Goal: Task Accomplishment & Management: Use online tool/utility

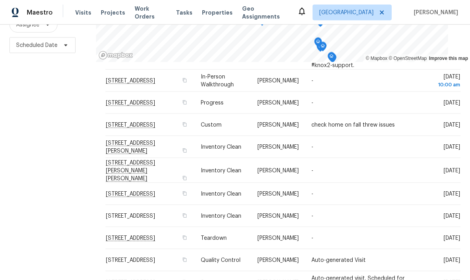
scroll to position [32, 0]
click at [122, 279] on span "[STREET_ADDRESS]" at bounding box center [130, 282] width 49 height 6
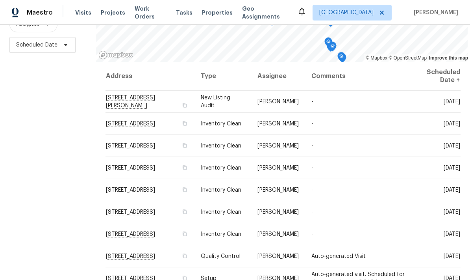
scroll to position [104, 0]
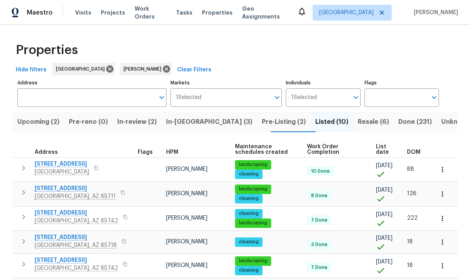
click at [189, 126] on span "In-reno (3)" at bounding box center [209, 121] width 86 height 11
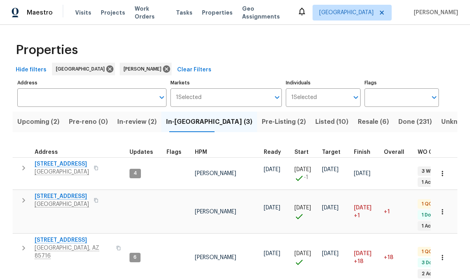
click at [26, 236] on button "button" at bounding box center [24, 248] width 16 height 24
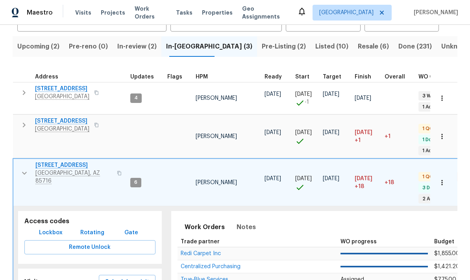
scroll to position [87, 0]
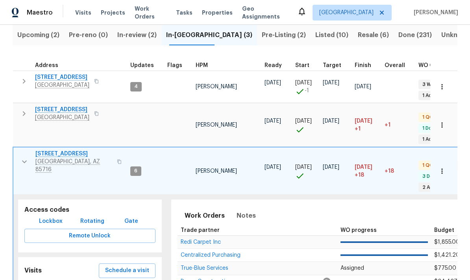
click at [124, 266] on span "Schedule a visit" at bounding box center [127, 271] width 44 height 10
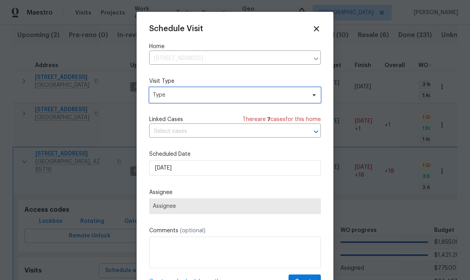
click at [218, 95] on span "Type" at bounding box center [229, 95] width 153 height 8
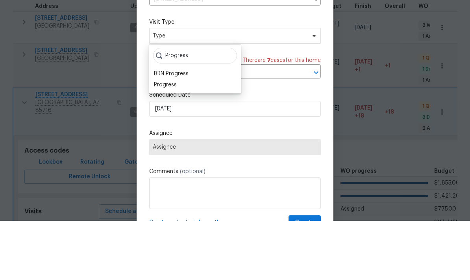
scroll to position [32, 0]
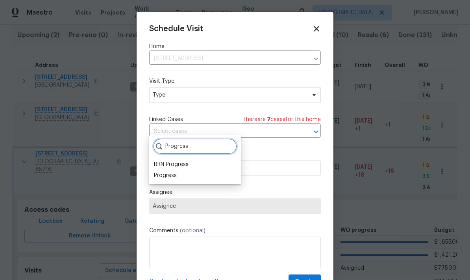
type input "Progress"
click at [170, 171] on div "Progress" at bounding box center [165, 175] width 23 height 8
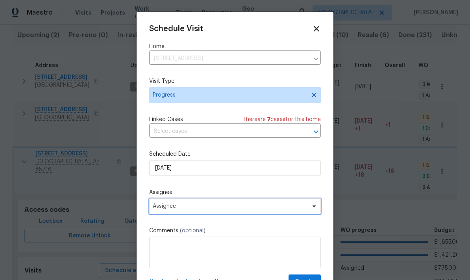
click at [206, 205] on span "Assignee" at bounding box center [230, 206] width 154 height 6
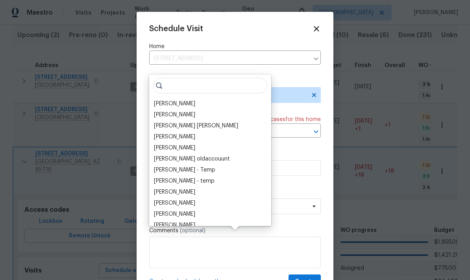
click at [160, 100] on div "[PERSON_NAME]" at bounding box center [174, 104] width 41 height 8
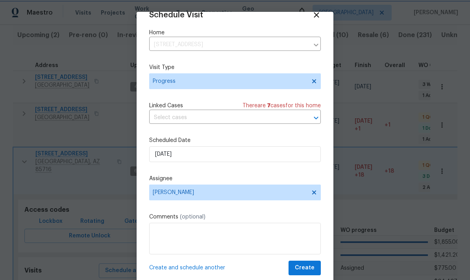
scroll to position [15, 0]
click at [306, 270] on span "Create" at bounding box center [305, 268] width 20 height 10
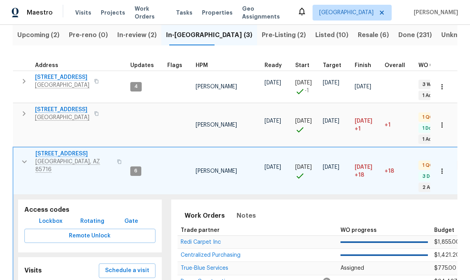
click at [30, 150] on button "button" at bounding box center [25, 162] width 16 height 24
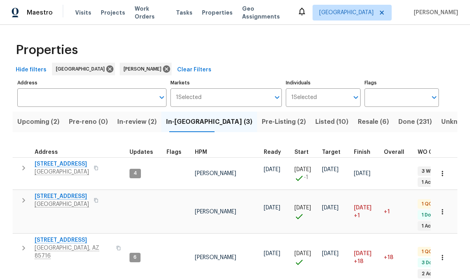
scroll to position [10, 0]
click at [36, 116] on span "Upcoming (2)" at bounding box center [38, 121] width 42 height 11
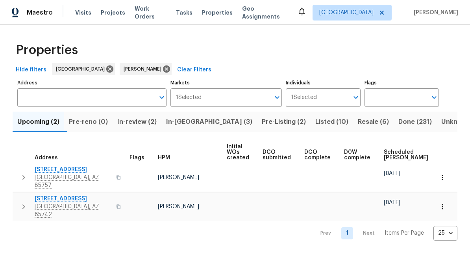
click at [29, 67] on span "Hide filters" at bounding box center [31, 70] width 31 height 10
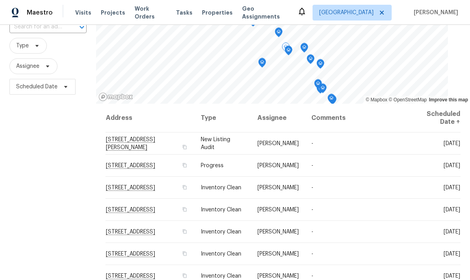
click at [0, 0] on icon at bounding box center [0, 0] width 0 height 0
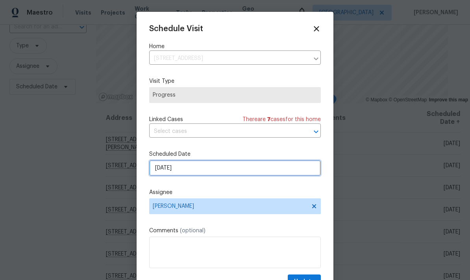
click at [177, 166] on input "9/8/2025" at bounding box center [235, 168] width 172 height 16
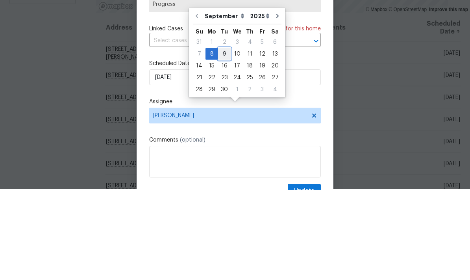
click at [223, 139] on div "9" at bounding box center [224, 144] width 13 height 11
type input "9/9/2025"
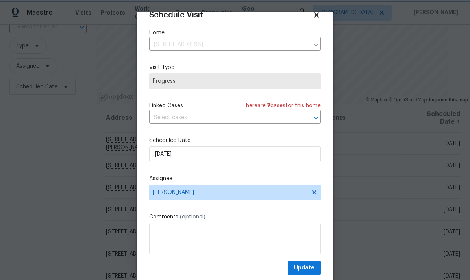
scroll to position [15, 0]
click at [310, 264] on span "Update" at bounding box center [304, 268] width 20 height 10
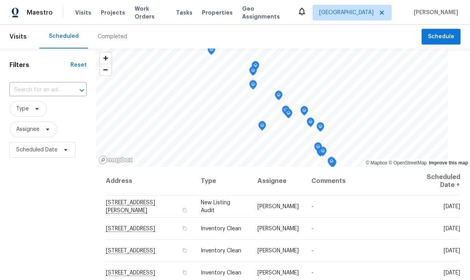
scroll to position [0, 0]
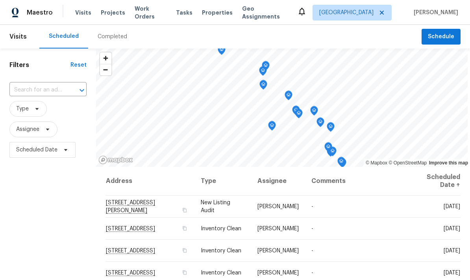
click at [110, 33] on div "Completed" at bounding box center [113, 37] width 30 height 8
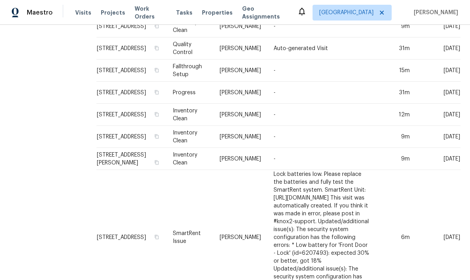
scroll to position [201, 1]
click at [153, 51] on button "button" at bounding box center [156, 47] width 7 height 7
click at [154, 50] on icon "button" at bounding box center [156, 47] width 5 height 5
click at [153, 51] on button "button" at bounding box center [156, 47] width 7 height 7
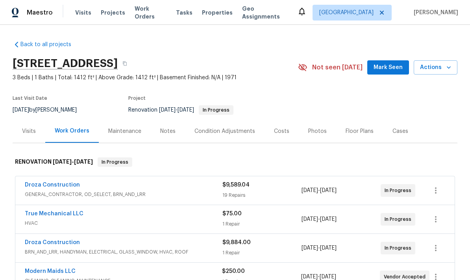
click at [239, 130] on div "Condition Adjustments" at bounding box center [225, 131] width 61 height 8
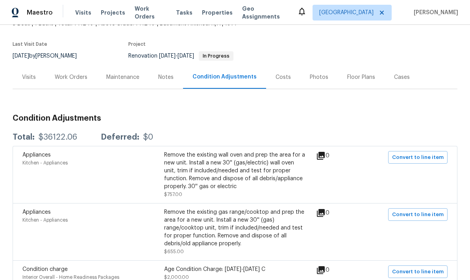
scroll to position [32, 0]
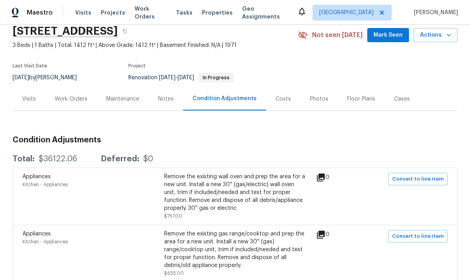
click at [77, 95] on div "Work Orders" at bounding box center [71, 99] width 33 height 8
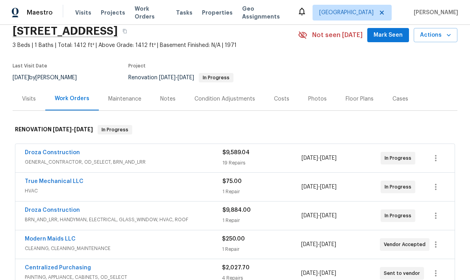
click at [32, 150] on link "Droza Construction" at bounding box center [52, 153] width 55 height 6
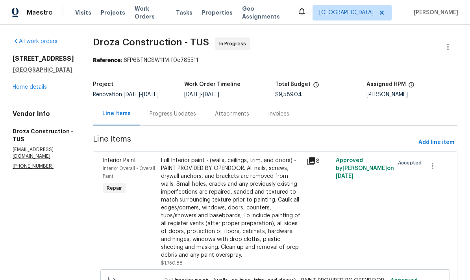
click at [189, 113] on div "Progress Updates" at bounding box center [173, 114] width 46 height 8
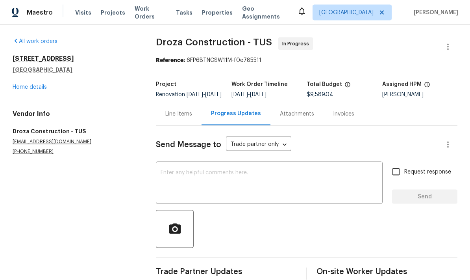
scroll to position [19, 0]
click at [20, 84] on link "Home details" at bounding box center [30, 87] width 34 height 6
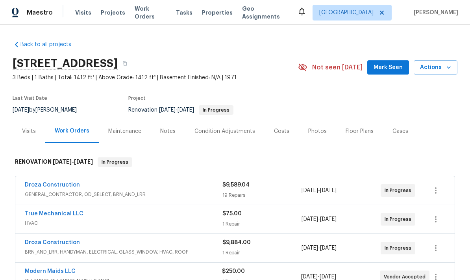
click at [32, 240] on link "Droza Construction" at bounding box center [52, 243] width 55 height 6
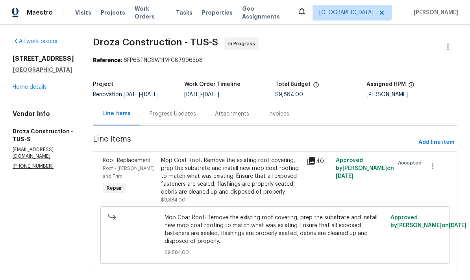
click at [191, 114] on div "Progress Updates" at bounding box center [173, 114] width 46 height 8
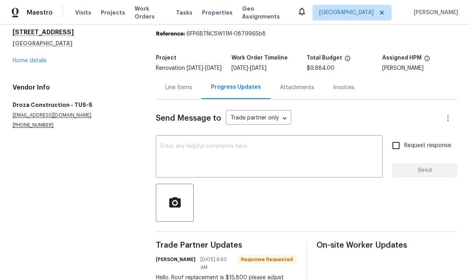
scroll to position [26, 0]
click at [26, 61] on link "Home details" at bounding box center [30, 61] width 34 height 6
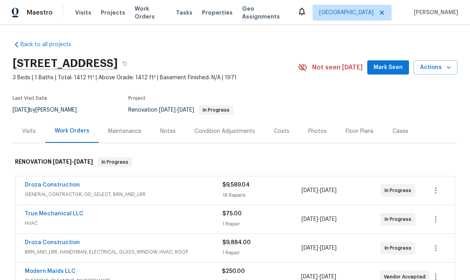
click at [236, 130] on div "Condition Adjustments" at bounding box center [225, 131] width 61 height 8
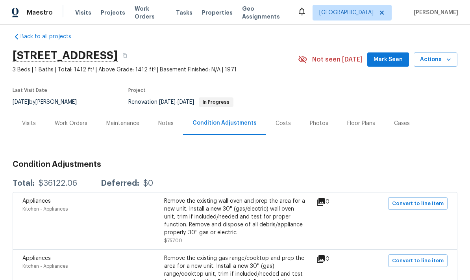
scroll to position [3, 0]
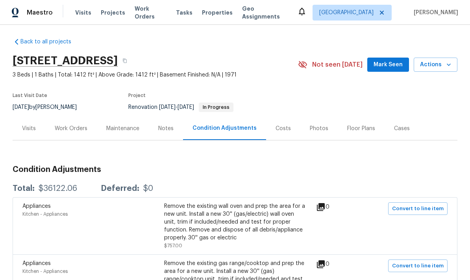
click at [281, 124] on div "Costs" at bounding box center [283, 128] width 15 height 8
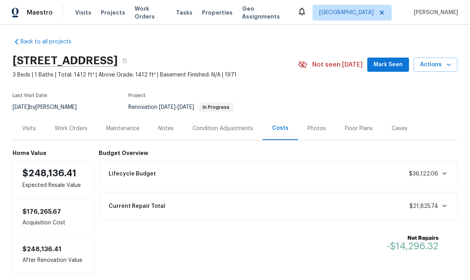
click at [236, 117] on div "Condition Adjustments" at bounding box center [223, 128] width 80 height 23
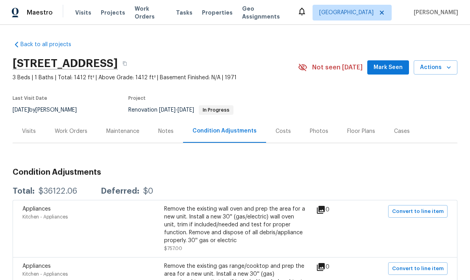
click at [285, 127] on div "Costs" at bounding box center [283, 131] width 15 height 8
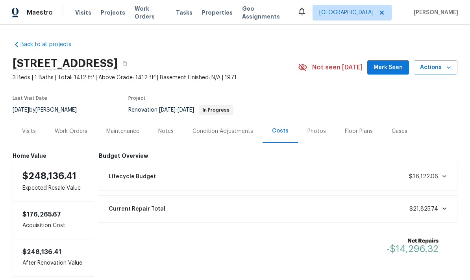
click at [73, 135] on div "Work Orders" at bounding box center [71, 131] width 33 height 8
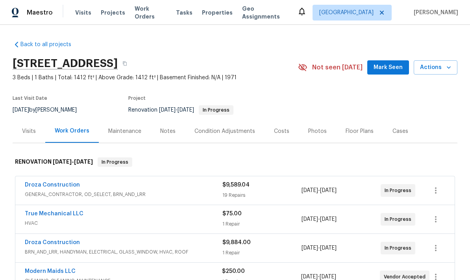
click at [59, 244] on link "Droza Construction" at bounding box center [52, 243] width 55 height 6
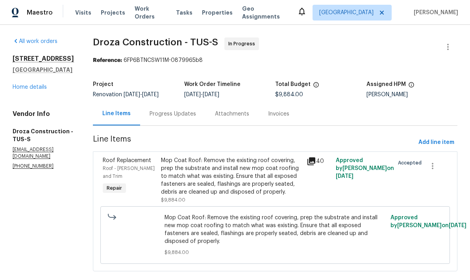
click at [316, 165] on icon at bounding box center [311, 160] width 9 height 9
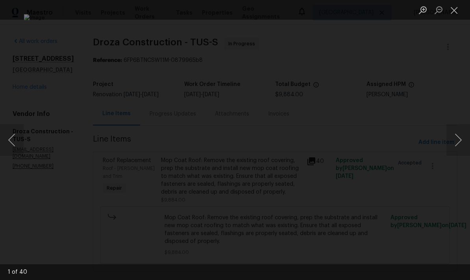
click at [460, 139] on button "Next image" at bounding box center [459, 140] width 24 height 32
click at [456, 137] on button "Next image" at bounding box center [459, 140] width 24 height 32
click at [458, 136] on button "Next image" at bounding box center [459, 140] width 24 height 32
click at [455, 143] on button "Next image" at bounding box center [459, 140] width 24 height 32
click at [455, 7] on button "Close lightbox" at bounding box center [455, 10] width 16 height 14
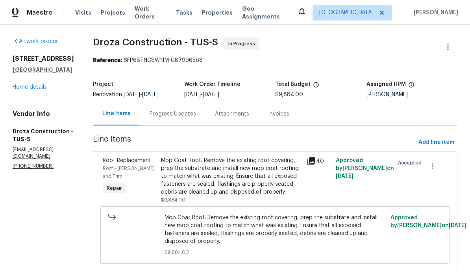
click at [32, 89] on link "Home details" at bounding box center [30, 87] width 34 height 6
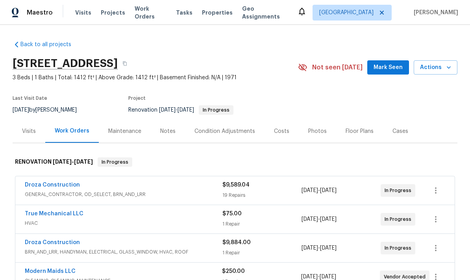
click at [32, 128] on div "Visits" at bounding box center [29, 131] width 14 height 8
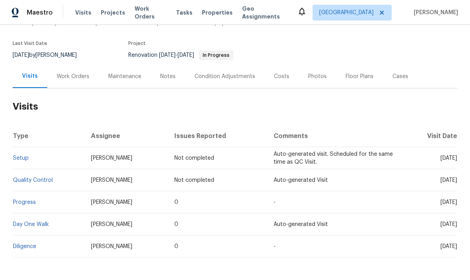
scroll to position [54, 0]
click at [30, 247] on link "Diligence" at bounding box center [24, 247] width 23 height 6
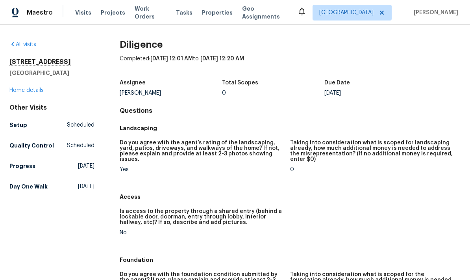
click at [27, 93] on link "Home details" at bounding box center [26, 90] width 34 height 6
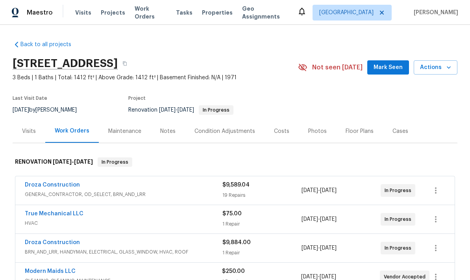
click at [27, 129] on div "Visits" at bounding box center [29, 131] width 14 height 8
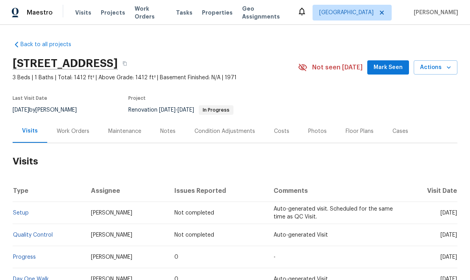
click at [73, 128] on div "Work Orders" at bounding box center [73, 131] width 33 height 8
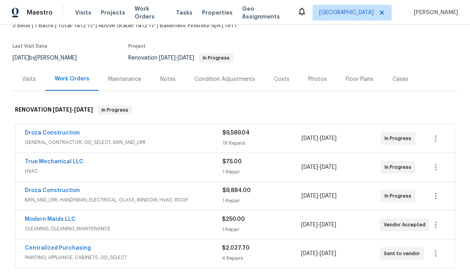
scroll to position [52, 0]
click at [50, 191] on link "Droza Construction" at bounding box center [52, 190] width 55 height 6
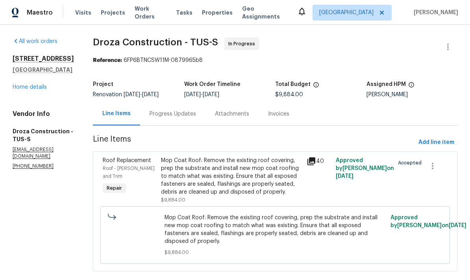
click at [311, 165] on icon at bounding box center [311, 160] width 9 height 9
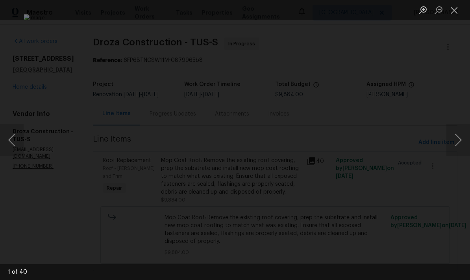
click at [460, 141] on button "Next image" at bounding box center [459, 140] width 24 height 32
click at [454, 145] on button "Next image" at bounding box center [459, 140] width 24 height 32
click at [456, 145] on button "Next image" at bounding box center [459, 140] width 24 height 32
click at [455, 143] on button "Next image" at bounding box center [459, 140] width 24 height 32
click at [461, 141] on button "Next image" at bounding box center [459, 140] width 24 height 32
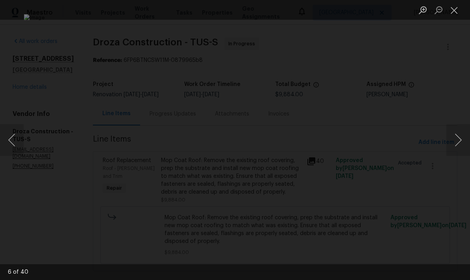
click at [459, 138] on button "Next image" at bounding box center [459, 140] width 24 height 32
click at [459, 135] on button "Next image" at bounding box center [459, 140] width 24 height 32
click at [459, 132] on button "Next image" at bounding box center [459, 140] width 24 height 32
click at [459, 135] on button "Next image" at bounding box center [459, 140] width 24 height 32
click at [460, 133] on button "Next image" at bounding box center [459, 140] width 24 height 32
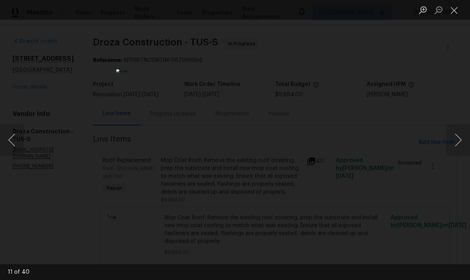
click at [456, 132] on button "Next image" at bounding box center [459, 140] width 24 height 32
click at [457, 134] on button "Next image" at bounding box center [459, 140] width 24 height 32
click at [460, 134] on button "Next image" at bounding box center [459, 140] width 24 height 32
click at [455, 136] on button "Next image" at bounding box center [459, 140] width 24 height 32
click at [459, 135] on button "Next image" at bounding box center [459, 140] width 24 height 32
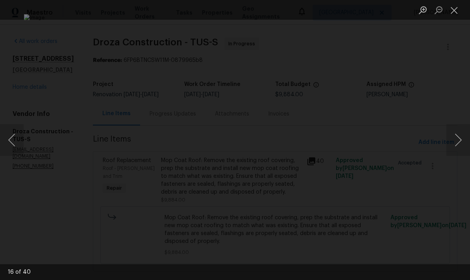
click at [458, 133] on button "Next image" at bounding box center [459, 140] width 24 height 32
click at [460, 138] on button "Next image" at bounding box center [459, 140] width 24 height 32
click at [461, 136] on button "Next image" at bounding box center [459, 140] width 24 height 32
click at [458, 140] on button "Next image" at bounding box center [459, 140] width 24 height 32
click at [461, 132] on button "Next image" at bounding box center [459, 140] width 24 height 32
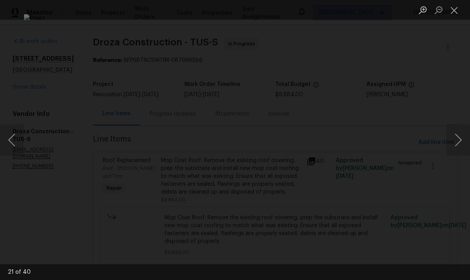
click at [460, 134] on button "Next image" at bounding box center [459, 140] width 24 height 32
click at [460, 135] on button "Next image" at bounding box center [459, 140] width 24 height 32
click at [461, 134] on button "Next image" at bounding box center [459, 140] width 24 height 32
click at [457, 135] on button "Next image" at bounding box center [459, 140] width 24 height 32
click at [459, 140] on button "Next image" at bounding box center [459, 140] width 24 height 32
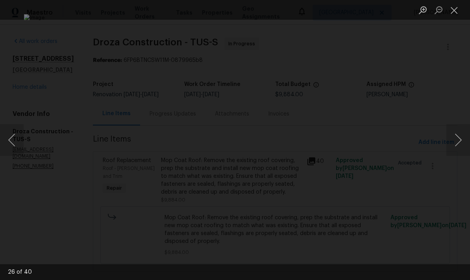
click at [458, 136] on button "Next image" at bounding box center [459, 140] width 24 height 32
click at [460, 134] on button "Next image" at bounding box center [459, 140] width 24 height 32
click at [455, 135] on button "Next image" at bounding box center [459, 140] width 24 height 32
click at [456, 135] on button "Next image" at bounding box center [459, 140] width 24 height 32
click at [456, 139] on button "Next image" at bounding box center [459, 140] width 24 height 32
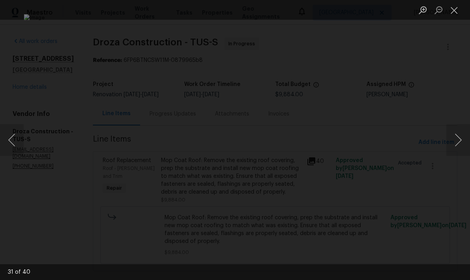
click at [457, 144] on button "Next image" at bounding box center [459, 140] width 24 height 32
click at [461, 136] on button "Next image" at bounding box center [459, 140] width 24 height 32
click at [461, 139] on button "Next image" at bounding box center [459, 140] width 24 height 32
click at [459, 142] on button "Next image" at bounding box center [459, 140] width 24 height 32
click at [461, 136] on button "Next image" at bounding box center [459, 140] width 24 height 32
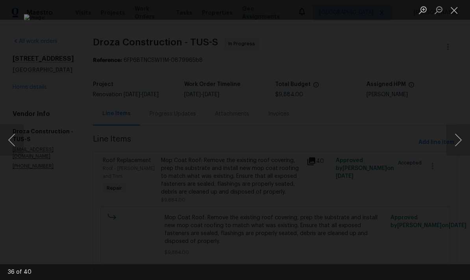
click at [457, 137] on button "Next image" at bounding box center [459, 140] width 24 height 32
click at [457, 141] on button "Next image" at bounding box center [459, 140] width 24 height 32
click at [459, 139] on button "Next image" at bounding box center [459, 140] width 24 height 32
click at [456, 143] on button "Next image" at bounding box center [459, 140] width 24 height 32
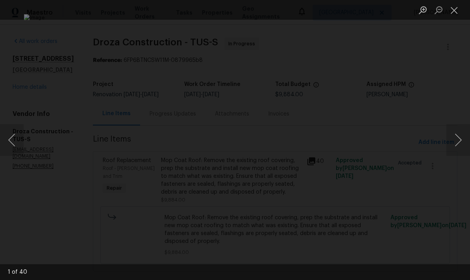
click at [455, 144] on button "Next image" at bounding box center [459, 140] width 24 height 32
click at [457, 141] on button "Next image" at bounding box center [459, 140] width 24 height 32
click at [454, 138] on button "Next image" at bounding box center [459, 140] width 24 height 32
click at [461, 3] on button "Close lightbox" at bounding box center [455, 10] width 16 height 14
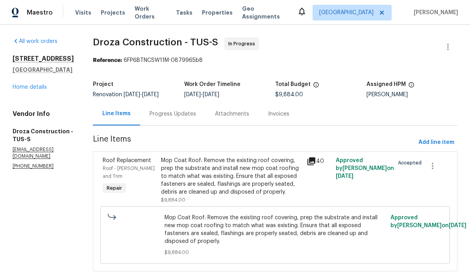
click at [30, 86] on link "Home details" at bounding box center [30, 87] width 34 height 6
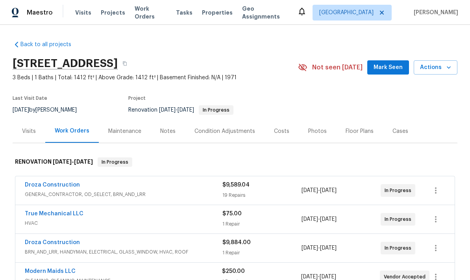
click at [30, 133] on div "Visits" at bounding box center [29, 131] width 14 height 8
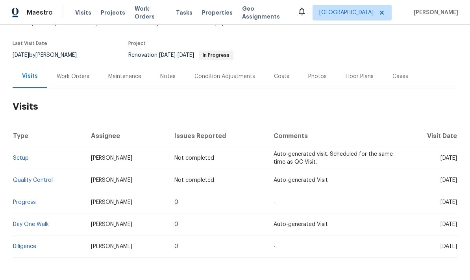
scroll to position [54, 0]
click at [27, 249] on link "Diligence" at bounding box center [24, 247] width 23 height 6
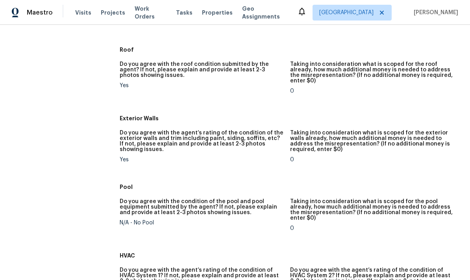
scroll to position [281, 0]
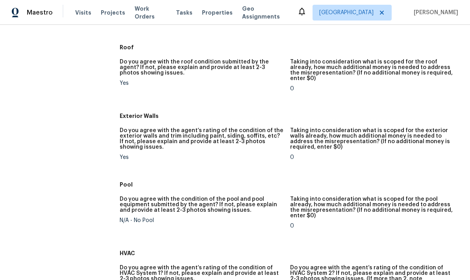
click at [354, 134] on h5 "Taking into consideration what is scoped for the exterior walls already, how mu…" at bounding box center [372, 139] width 164 height 22
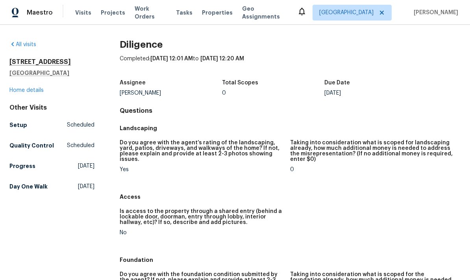
scroll to position [0, 0]
click at [33, 90] on link "Home details" at bounding box center [26, 90] width 34 height 6
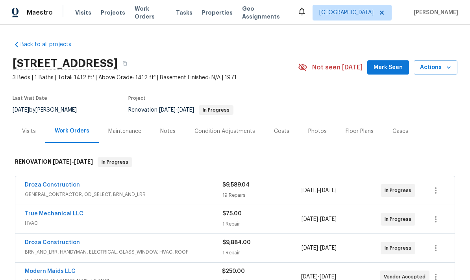
click at [223, 130] on div "Condition Adjustments" at bounding box center [225, 131] width 61 height 8
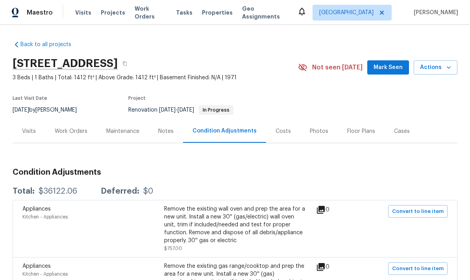
click at [281, 138] on div "Costs" at bounding box center [283, 130] width 34 height 23
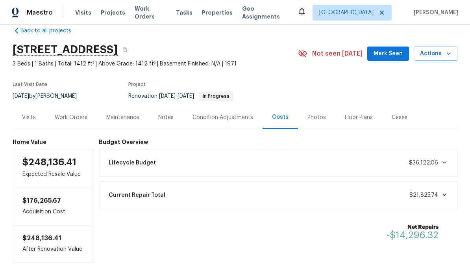
scroll to position [13, 0]
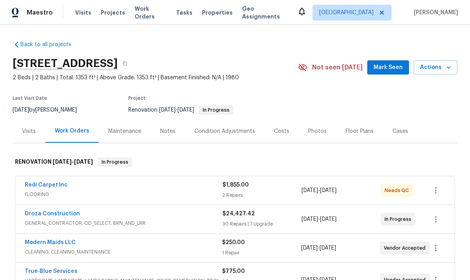
click at [206, 190] on div "Redi Carpet Inc" at bounding box center [124, 185] width 198 height 9
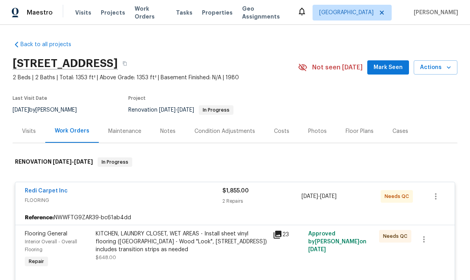
click at [233, 249] on div "KITCHEN, LAUNDRY CLOSET, WET AREAS - Install sheet vinyl flooring ([GEOGRAPHIC_…" at bounding box center [182, 242] width 173 height 24
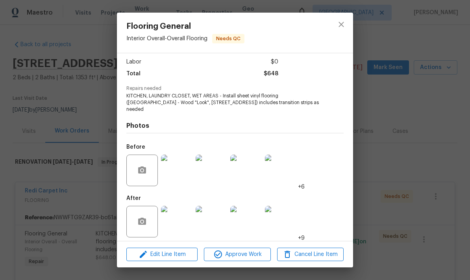
scroll to position [52, 0]
click at [179, 216] on img at bounding box center [177, 222] width 32 height 32
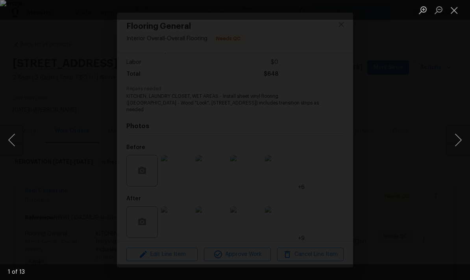
click at [455, 142] on button "Next image" at bounding box center [459, 140] width 24 height 32
click at [456, 143] on button "Next image" at bounding box center [459, 140] width 24 height 32
click at [459, 135] on button "Next image" at bounding box center [459, 140] width 24 height 32
click at [457, 145] on button "Next image" at bounding box center [459, 140] width 24 height 32
click at [459, 134] on button "Next image" at bounding box center [459, 140] width 24 height 32
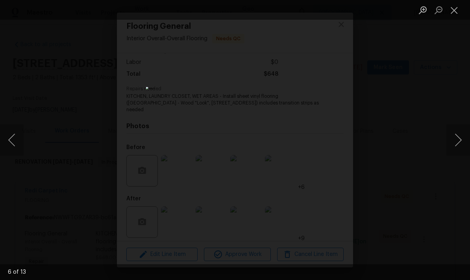
click at [460, 132] on button "Next image" at bounding box center [459, 140] width 24 height 32
click at [459, 138] on button "Next image" at bounding box center [459, 140] width 24 height 32
click at [460, 135] on button "Next image" at bounding box center [459, 140] width 24 height 32
click at [460, 125] on button "Next image" at bounding box center [459, 140] width 24 height 32
click at [460, 134] on button "Next image" at bounding box center [459, 140] width 24 height 32
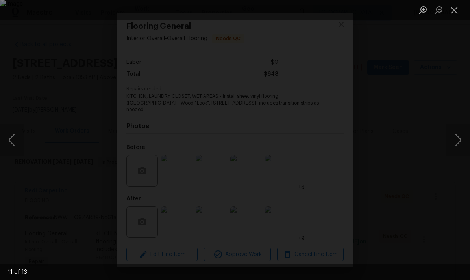
click at [458, 133] on button "Next image" at bounding box center [459, 140] width 24 height 32
click at [458, 139] on button "Next image" at bounding box center [459, 140] width 24 height 32
click at [460, 137] on button "Next image" at bounding box center [459, 140] width 24 height 32
click at [457, 136] on button "Next image" at bounding box center [459, 140] width 24 height 32
click at [459, 138] on button "Next image" at bounding box center [459, 140] width 24 height 32
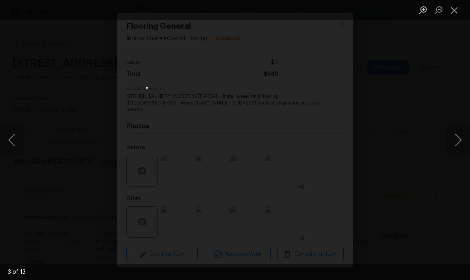
click at [458, 134] on button "Next image" at bounding box center [459, 140] width 24 height 32
click at [458, 11] on button "Close lightbox" at bounding box center [455, 10] width 16 height 14
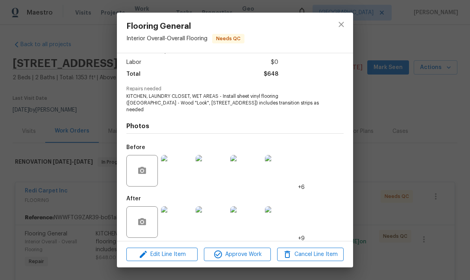
click at [399, 102] on div "Flooring General Interior Overall - Overall Flooring Needs QC Vendor Redi Carpe…" at bounding box center [235, 140] width 470 height 280
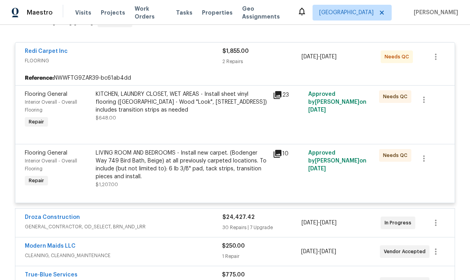
scroll to position [137, 0]
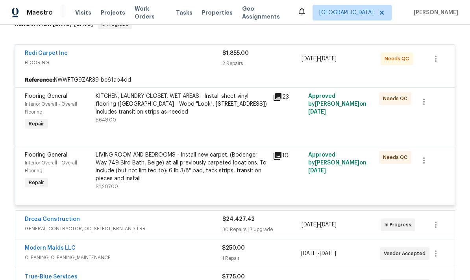
click at [192, 175] on div "LIVING ROOM AND BEDROOMS - Install new carpet. (Bodenger Way 749 Bird Bath, Bei…" at bounding box center [182, 167] width 173 height 32
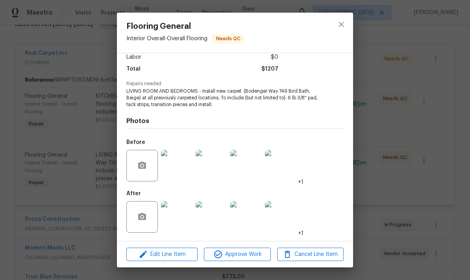
scroll to position [58, 0]
click at [176, 223] on img at bounding box center [177, 217] width 32 height 32
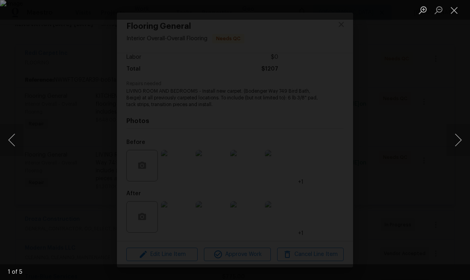
click at [277, 220] on img "Lightbox" at bounding box center [235, 140] width 470 height 280
click at [459, 137] on button "Next image" at bounding box center [459, 140] width 24 height 32
click at [458, 135] on button "Next image" at bounding box center [459, 140] width 24 height 32
click at [459, 143] on button "Next image" at bounding box center [459, 140] width 24 height 32
click at [454, 139] on button "Next image" at bounding box center [459, 140] width 24 height 32
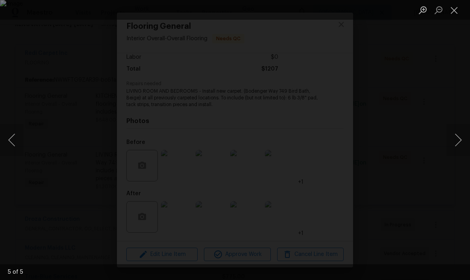
click at [461, 13] on button "Close lightbox" at bounding box center [455, 10] width 16 height 14
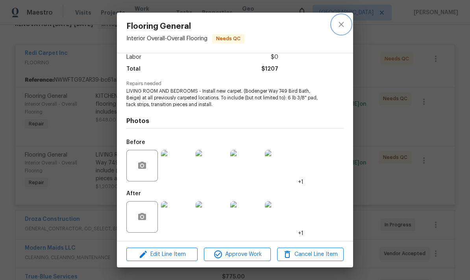
click at [342, 24] on icon "close" at bounding box center [341, 24] width 5 height 5
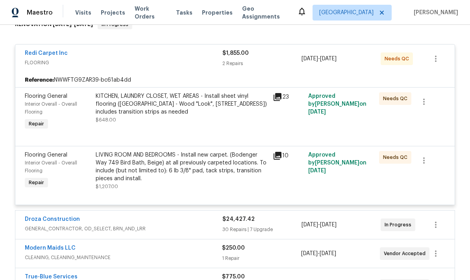
click at [166, 66] on span "FLOORING" at bounding box center [124, 63] width 198 height 8
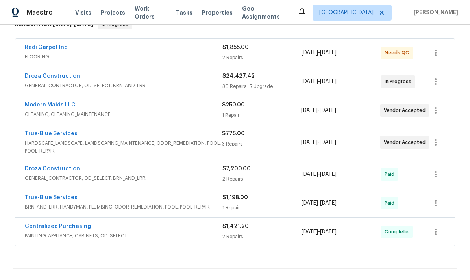
click at [184, 52] on div "Redi Carpet Inc" at bounding box center [124, 47] width 198 height 9
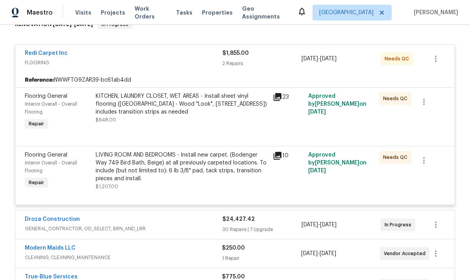
click at [193, 123] on div "KITCHEN, LAUNDRY CLOSET, WET AREAS - Install sheet vinyl flooring (Sugar Valley…" at bounding box center [182, 108] width 173 height 32
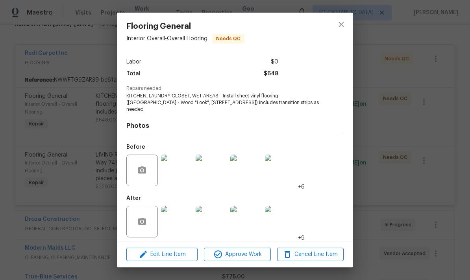
scroll to position [52, 0]
click at [174, 220] on img at bounding box center [177, 222] width 32 height 32
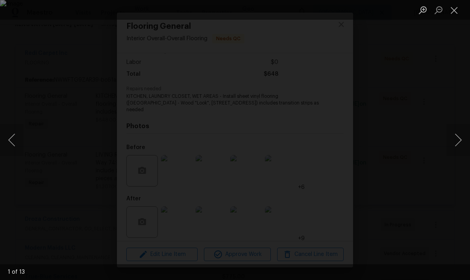
click at [459, 149] on button "Next image" at bounding box center [459, 140] width 24 height 32
click at [457, 157] on div "Lightbox" at bounding box center [235, 140] width 470 height 280
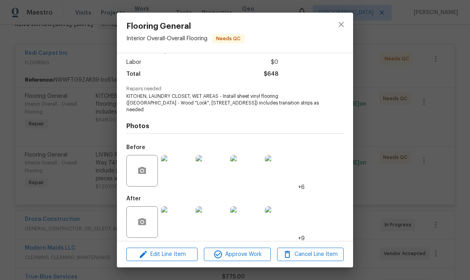
click at [457, 156] on div "Lightbox" at bounding box center [235, 140] width 470 height 280
click at [188, 217] on img at bounding box center [177, 222] width 32 height 32
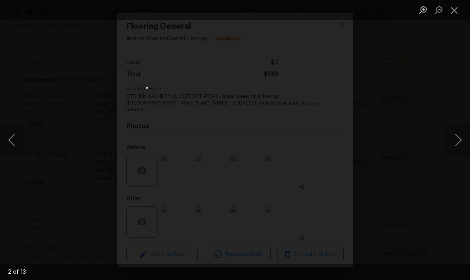
click at [452, 143] on button "Next image" at bounding box center [459, 140] width 24 height 32
click at [454, 143] on button "Next image" at bounding box center [459, 140] width 24 height 32
click at [457, 143] on button "Next image" at bounding box center [459, 140] width 24 height 32
click at [460, 143] on button "Next image" at bounding box center [459, 140] width 24 height 32
click at [461, 138] on button "Next image" at bounding box center [459, 140] width 24 height 32
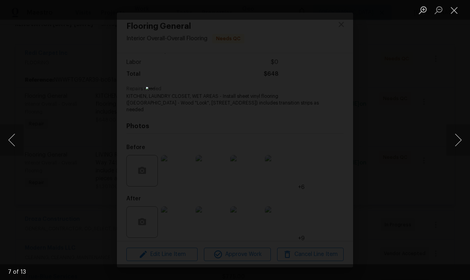
click at [460, 138] on button "Next image" at bounding box center [459, 140] width 24 height 32
click at [457, 142] on button "Next image" at bounding box center [459, 140] width 24 height 32
click at [460, 139] on button "Next image" at bounding box center [459, 140] width 24 height 32
click at [31, 204] on div "Lightbox" at bounding box center [235, 140] width 470 height 280
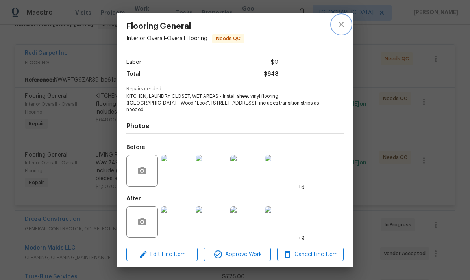
click at [341, 28] on icon "close" at bounding box center [341, 24] width 9 height 9
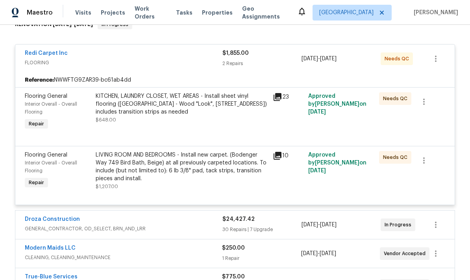
click at [174, 55] on div "Redi Carpet Inc" at bounding box center [124, 53] width 198 height 9
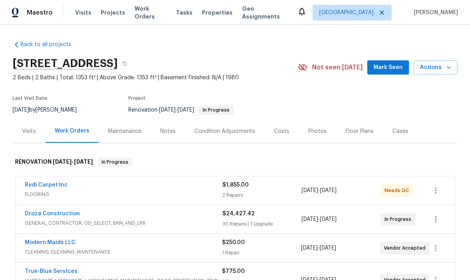
scroll to position [0, 0]
click at [282, 133] on div "Costs" at bounding box center [281, 131] width 15 height 8
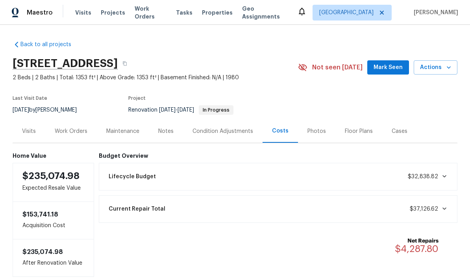
click at [216, 129] on div "Condition Adjustments" at bounding box center [223, 131] width 61 height 8
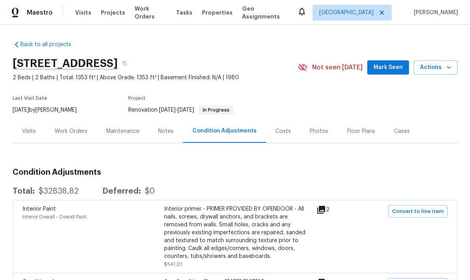
click at [73, 131] on div "Work Orders" at bounding box center [71, 131] width 33 height 8
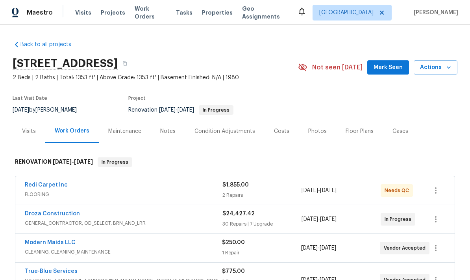
click at [58, 216] on link "Droza Construction" at bounding box center [52, 214] width 55 height 6
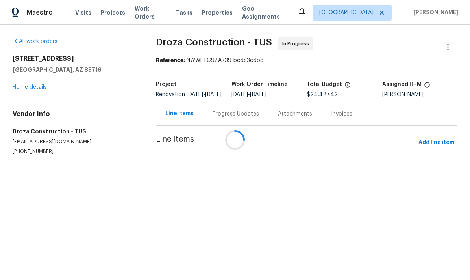
click at [35, 90] on div at bounding box center [235, 140] width 470 height 280
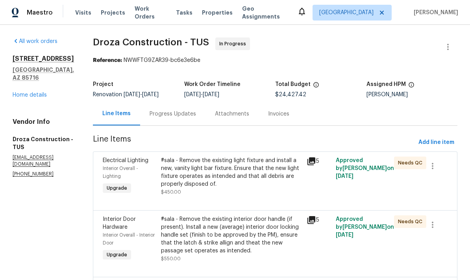
click at [37, 92] on link "Home details" at bounding box center [30, 95] width 34 height 6
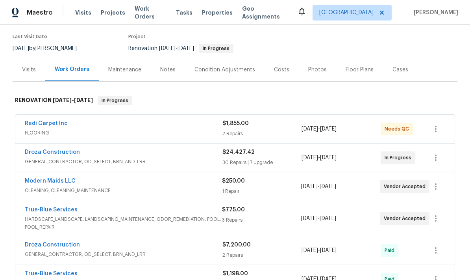
scroll to position [62, 0]
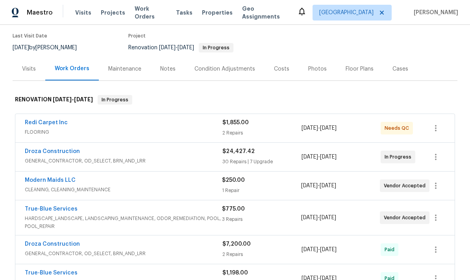
click at [60, 243] on link "Droza Construction" at bounding box center [52, 244] width 55 height 6
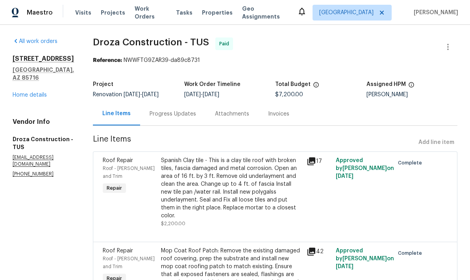
click at [316, 165] on icon at bounding box center [312, 161] width 8 height 8
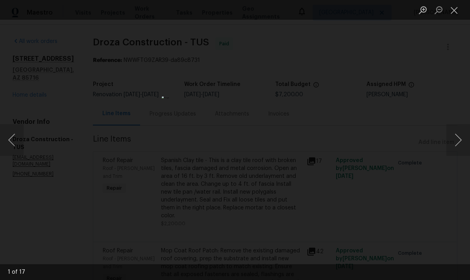
click at [58, 213] on div "Lightbox" at bounding box center [235, 140] width 470 height 280
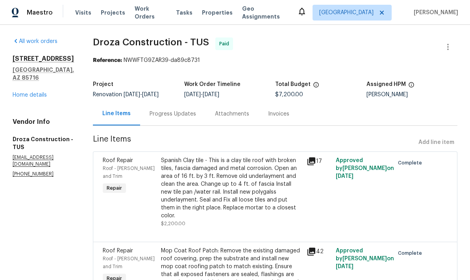
click at [313, 157] on icon at bounding box center [311, 160] width 9 height 9
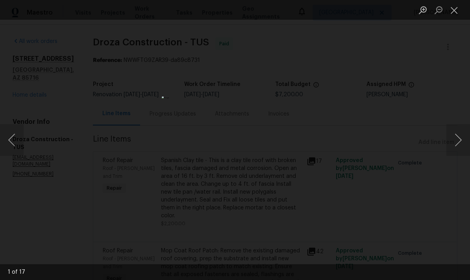
click at [457, 145] on button "Next image" at bounding box center [459, 140] width 24 height 32
click at [461, 137] on button "Next image" at bounding box center [459, 140] width 24 height 32
click at [442, 207] on div "Lightbox" at bounding box center [235, 140] width 470 height 280
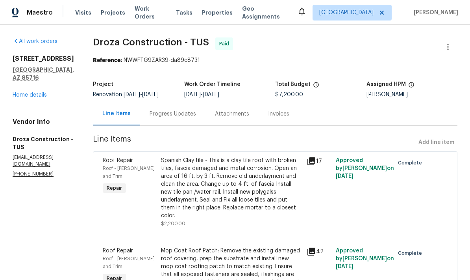
click at [30, 92] on link "Home details" at bounding box center [30, 95] width 34 height 6
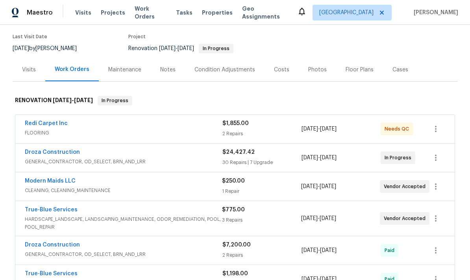
scroll to position [62, 0]
click at [156, 249] on div "Droza Construction" at bounding box center [124, 244] width 198 height 9
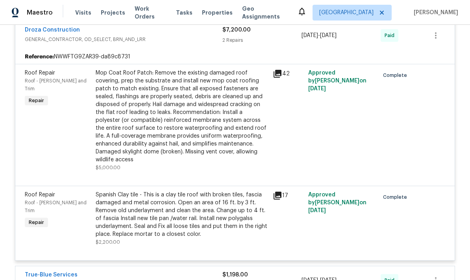
scroll to position [284, 0]
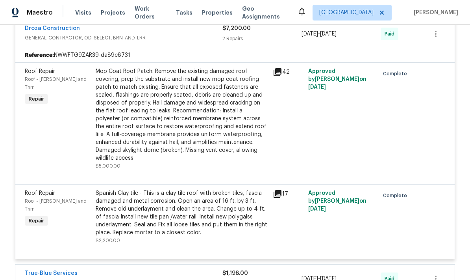
click at [276, 197] on icon at bounding box center [277, 193] width 9 height 9
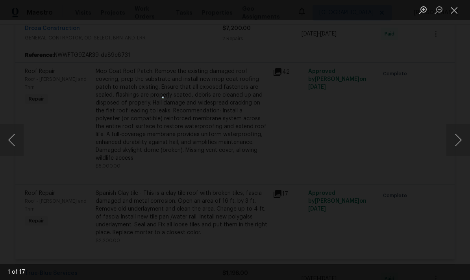
click at [455, 139] on button "Next image" at bounding box center [459, 140] width 24 height 32
click at [457, 139] on button "Next image" at bounding box center [459, 140] width 24 height 32
click at [457, 145] on button "Next image" at bounding box center [459, 140] width 24 height 32
click at [453, 142] on button "Next image" at bounding box center [459, 140] width 24 height 32
click at [449, 134] on button "Next image" at bounding box center [459, 140] width 24 height 32
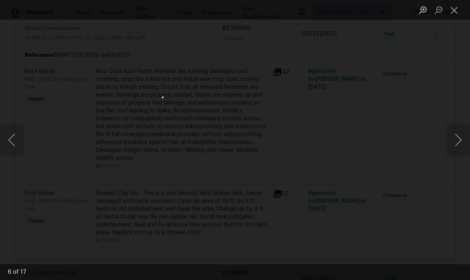
click at [456, 138] on button "Next image" at bounding box center [459, 140] width 24 height 32
click at [461, 137] on button "Next image" at bounding box center [459, 140] width 24 height 32
click at [457, 133] on button "Next image" at bounding box center [459, 140] width 24 height 32
click at [458, 132] on button "Next image" at bounding box center [459, 140] width 24 height 32
click at [458, 11] on button "Close lightbox" at bounding box center [455, 10] width 16 height 14
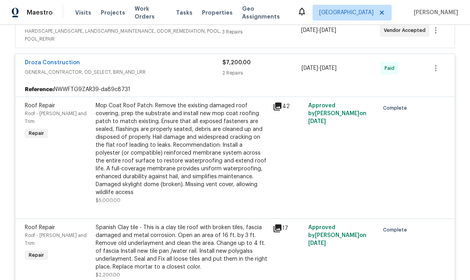
scroll to position [212, 0]
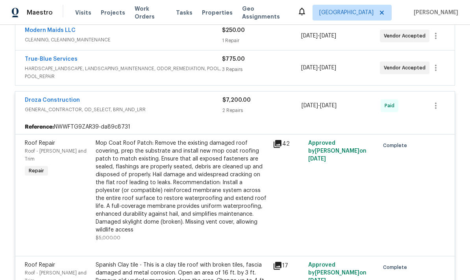
click at [190, 107] on span "GENERAL_CONTRACTOR, OD_SELECT, BRN_AND_LRR" at bounding box center [124, 110] width 198 height 8
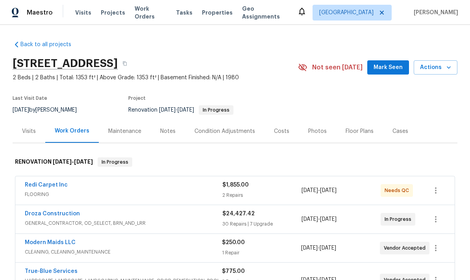
scroll to position [0, 0]
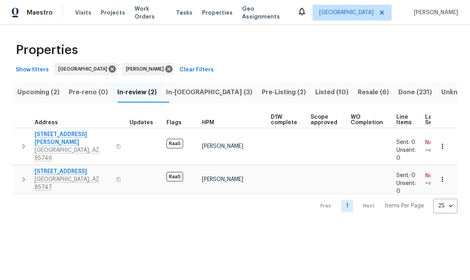
click at [193, 93] on span "In-[GEOGRAPHIC_DATA] (3)" at bounding box center [209, 92] width 86 height 11
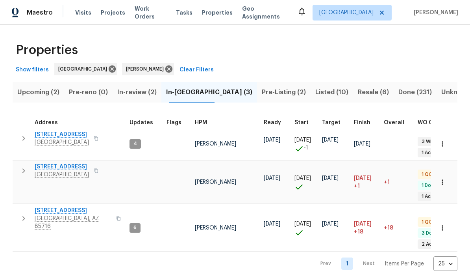
click at [26, 64] on button "Show filters" at bounding box center [32, 70] width 39 height 15
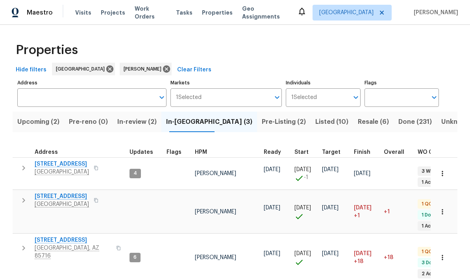
click at [35, 68] on span "Hide filters" at bounding box center [31, 70] width 31 height 10
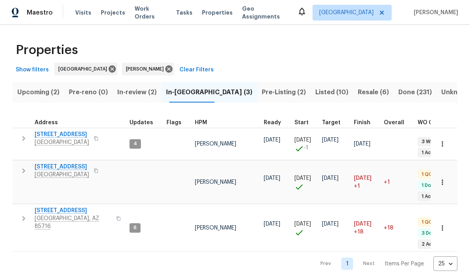
click at [444, 141] on icon "button" at bounding box center [443, 144] width 8 height 8
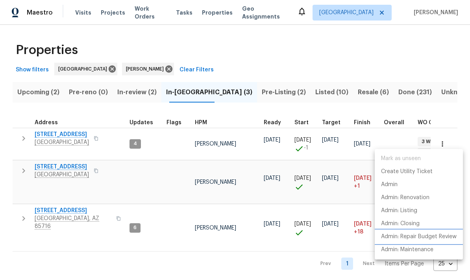
click at [431, 237] on p "Admin: Repair Budget Review" at bounding box center [419, 236] width 76 height 8
click at [320, 63] on div at bounding box center [235, 140] width 470 height 280
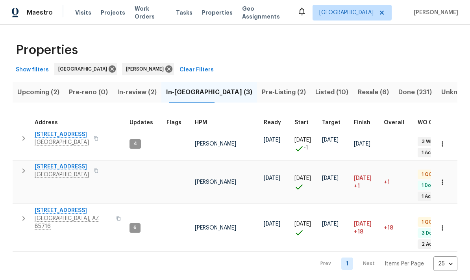
click at [262, 91] on span "Pre-Listing (2)" at bounding box center [284, 92] width 44 height 11
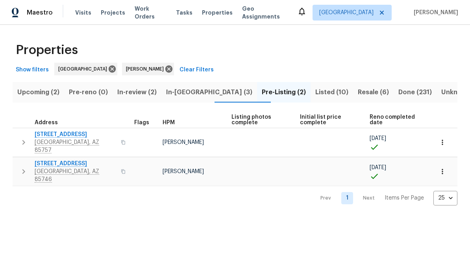
click at [358, 90] on span "Resale (6)" at bounding box center [373, 92] width 31 height 11
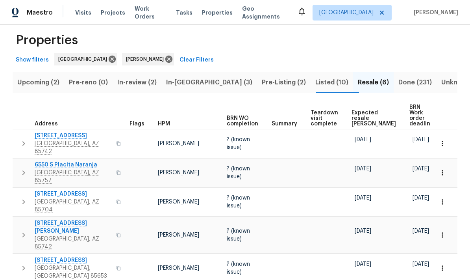
scroll to position [9, 0]
click at [362, 114] on span "Expected resale [PERSON_NAME]" at bounding box center [374, 118] width 45 height 17
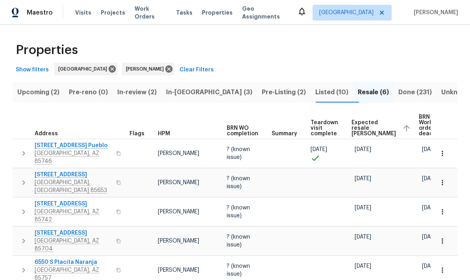
click at [435, 60] on div "Properties" at bounding box center [235, 49] width 445 height 25
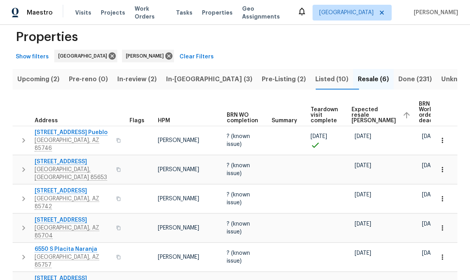
scroll to position [14, 0]
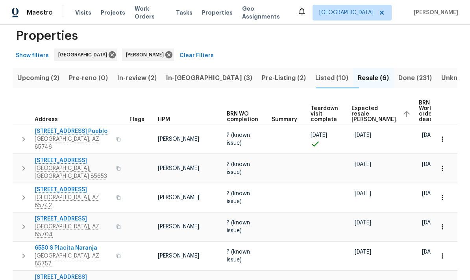
click at [359, 113] on span "Expected resale [PERSON_NAME]" at bounding box center [374, 114] width 45 height 17
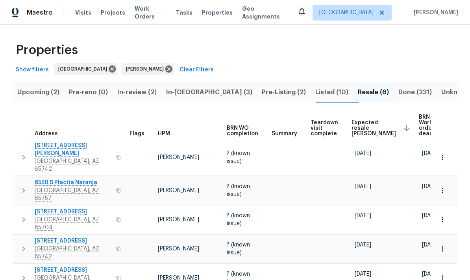
click at [356, 129] on span "Expected resale [PERSON_NAME]" at bounding box center [374, 128] width 45 height 17
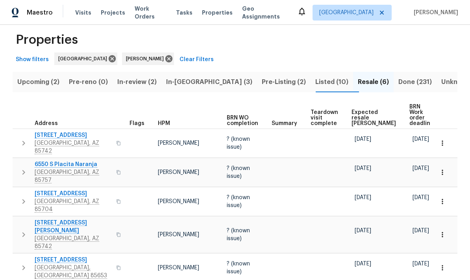
scroll to position [9, 0]
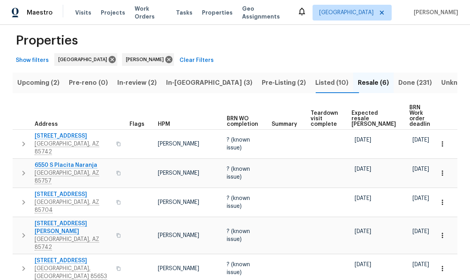
click at [363, 110] on span "Expected resale [PERSON_NAME]" at bounding box center [374, 118] width 45 height 17
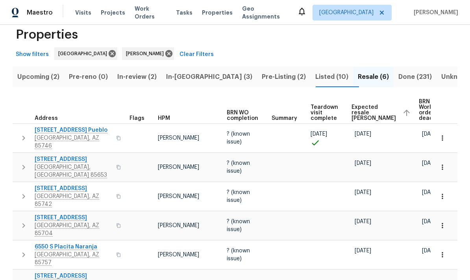
scroll to position [15, 0]
click at [316, 80] on span "Listed (10)" at bounding box center [332, 77] width 33 height 11
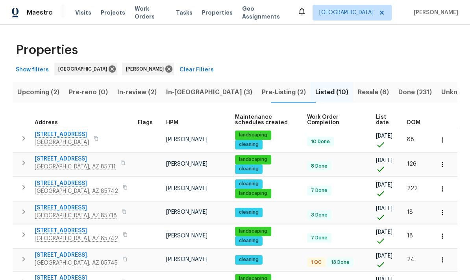
click at [386, 124] on span "List date" at bounding box center [385, 119] width 18 height 11
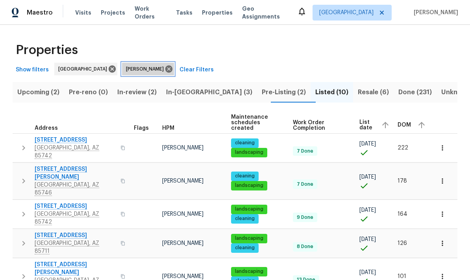
click at [165, 69] on icon at bounding box center [169, 69] width 9 height 9
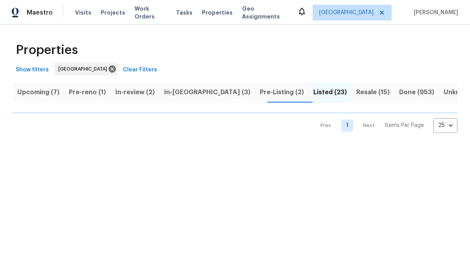
click at [95, 93] on span "Pre-reno (1)" at bounding box center [87, 92] width 37 height 11
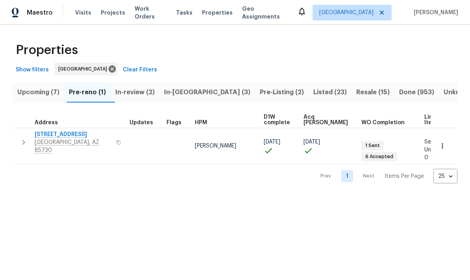
click at [41, 94] on span "Upcoming (7)" at bounding box center [38, 92] width 42 height 11
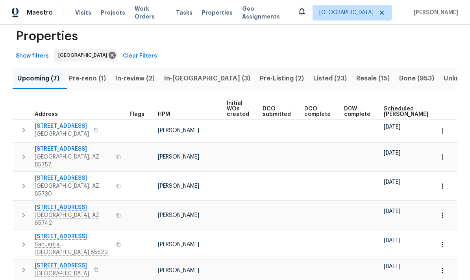
scroll to position [13, 0]
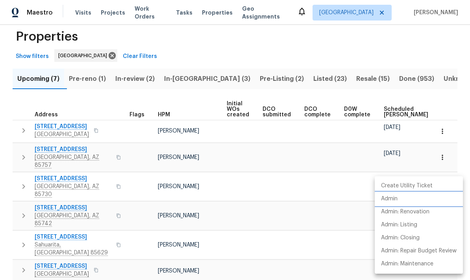
click at [399, 197] on li "Admin" at bounding box center [419, 198] width 88 height 13
click at [294, 80] on div at bounding box center [235, 140] width 470 height 280
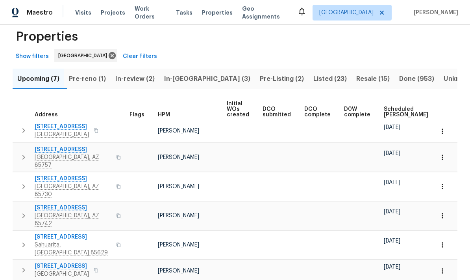
click at [314, 80] on span "Listed (23)" at bounding box center [330, 78] width 33 height 11
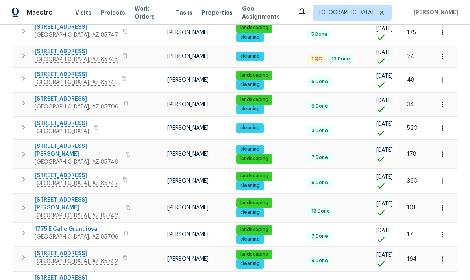
click at [385, 48] on div "08/15/25" at bounding box center [389, 52] width 24 height 8
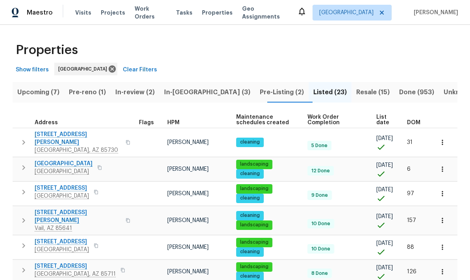
click at [383, 120] on span "List date" at bounding box center [385, 119] width 17 height 11
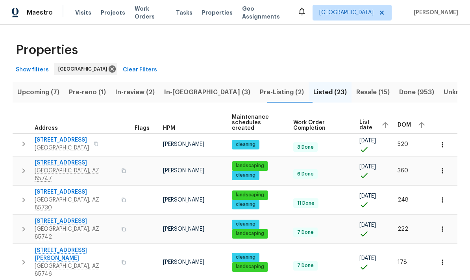
click at [368, 119] on span "List date" at bounding box center [367, 124] width 15 height 11
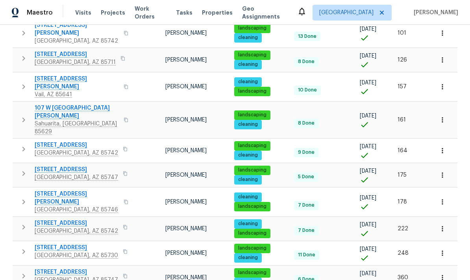
scroll to position [412, 0]
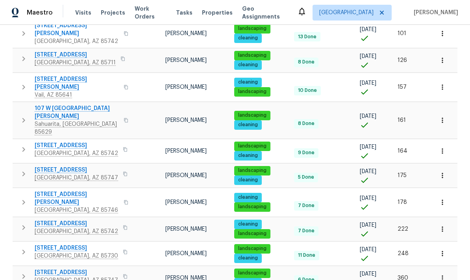
click at [19, 169] on icon "button" at bounding box center [23, 173] width 9 height 9
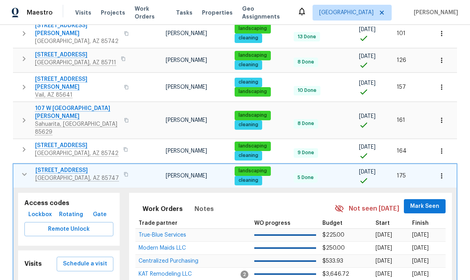
click at [51, 166] on span "8429 S Burien Rd" at bounding box center [77, 170] width 84 height 8
click at [23, 166] on button "button" at bounding box center [25, 174] width 16 height 16
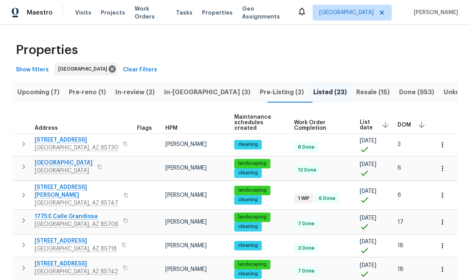
scroll to position [0, 0]
click at [357, 93] on span "Resale (15)" at bounding box center [373, 92] width 33 height 11
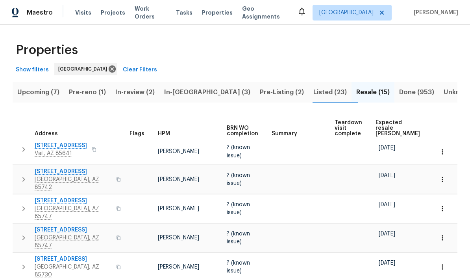
click at [383, 124] on span "Expected resale COE" at bounding box center [398, 128] width 45 height 17
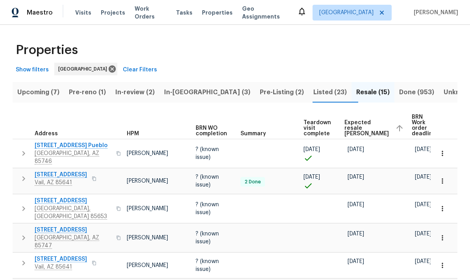
scroll to position [0, 31]
click at [32, 69] on span "Show filters" at bounding box center [32, 70] width 33 height 10
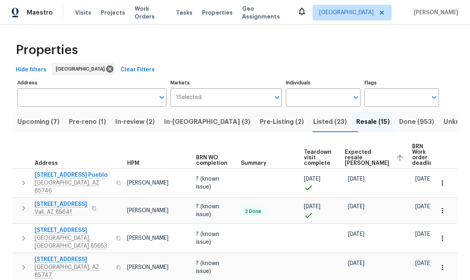
click at [312, 97] on input "Individuals" at bounding box center [317, 97] width 63 height 19
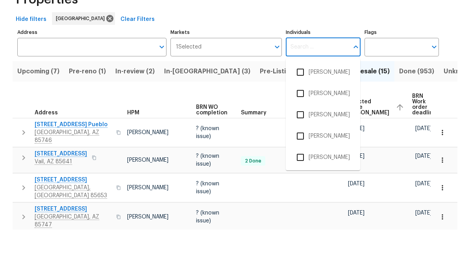
scroll to position [32, 0]
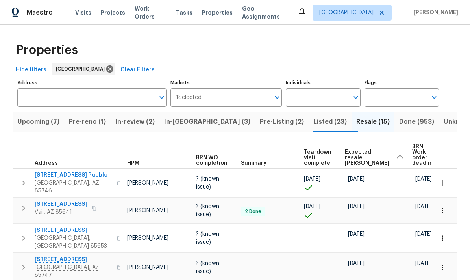
click at [316, 88] on input "Individuals" at bounding box center [317, 97] width 63 height 19
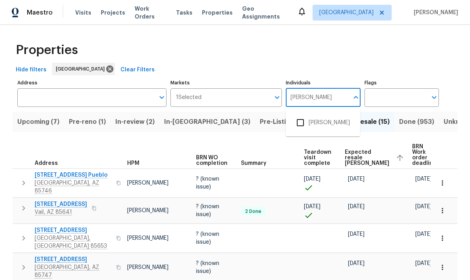
type input "[PERSON_NAME]"
click at [303, 114] on input "checkbox" at bounding box center [300, 122] width 17 height 17
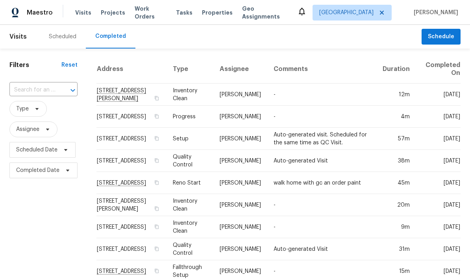
scroll to position [0, 3]
click at [71, 39] on div "Scheduled" at bounding box center [63, 37] width 28 height 8
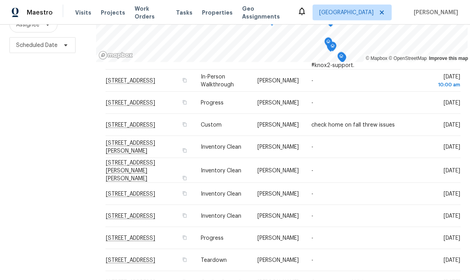
scroll to position [32, 0]
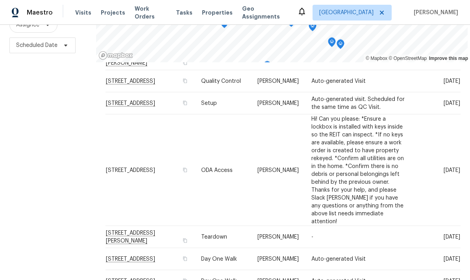
scroll to position [331, 0]
click at [0, 0] on icon at bounding box center [0, 0] width 0 height 0
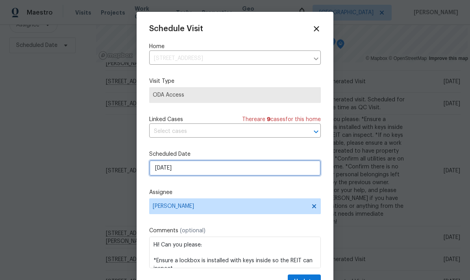
click at [280, 175] on input "[DATE]" at bounding box center [235, 168] width 172 height 16
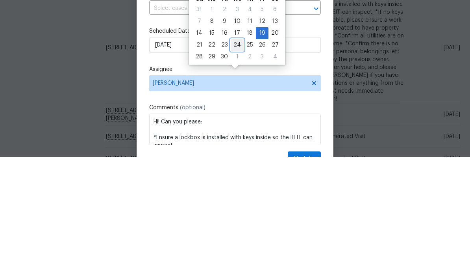
click at [238, 162] on div "24" at bounding box center [237, 167] width 13 height 11
type input "[DATE]"
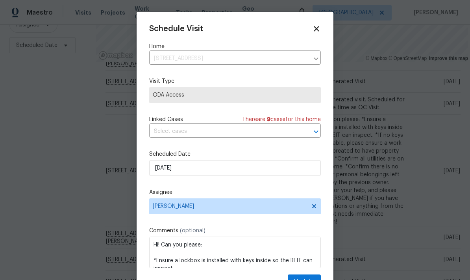
click at [314, 33] on icon at bounding box center [316, 28] width 9 height 9
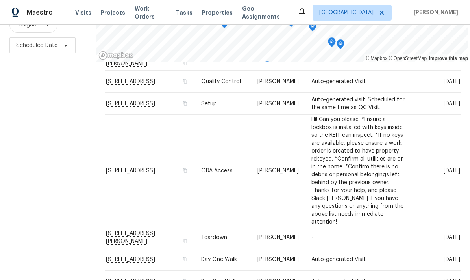
click at [0, 0] on icon at bounding box center [0, 0] width 0 height 0
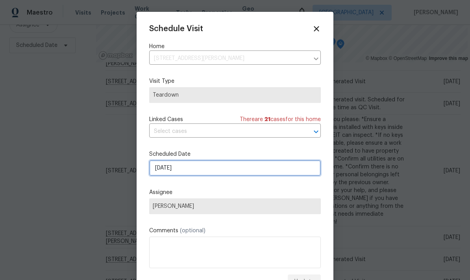
click at [258, 173] on input "[DATE]" at bounding box center [235, 168] width 172 height 16
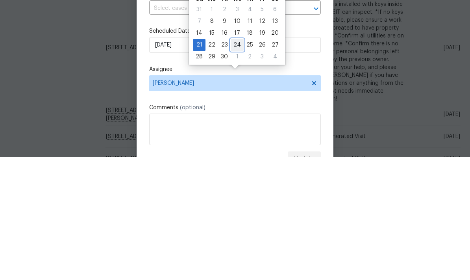
click at [235, 162] on div "24" at bounding box center [237, 167] width 13 height 11
type input "[DATE]"
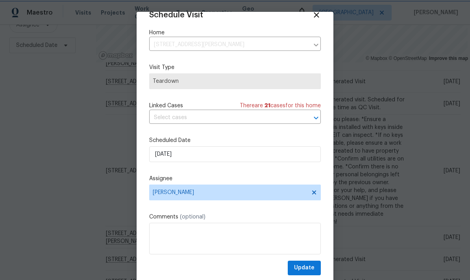
scroll to position [15, 0]
click at [307, 266] on span "Update" at bounding box center [304, 268] width 20 height 10
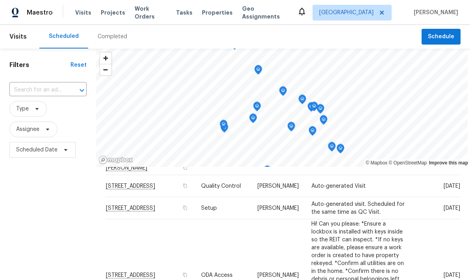
scroll to position [0, 0]
click at [41, 121] on span "Assignee" at bounding box center [33, 129] width 48 height 16
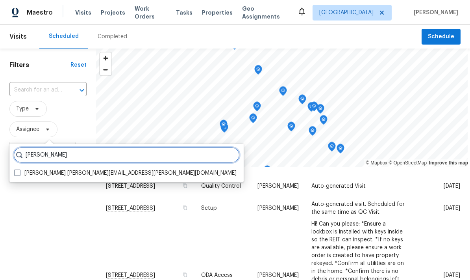
type input "[PERSON_NAME]"
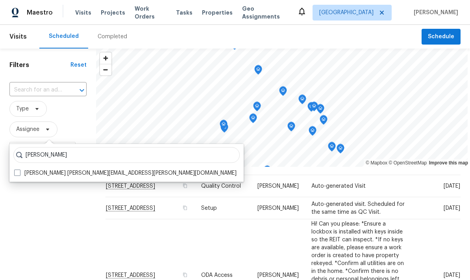
click at [17, 169] on span at bounding box center [17, 172] width 6 height 6
click at [17, 169] on input "[PERSON_NAME] [PERSON_NAME][EMAIL_ADDRESS][PERSON_NAME][DOMAIN_NAME]" at bounding box center [16, 171] width 5 height 5
checkbox input "true"
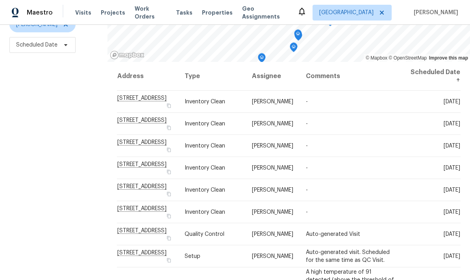
scroll to position [104, 0]
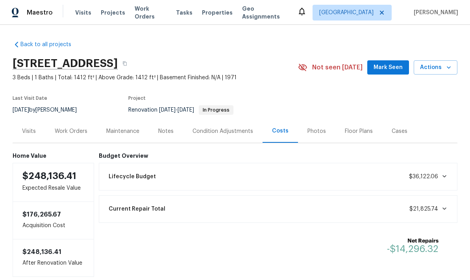
click at [75, 130] on div "Work Orders" at bounding box center [71, 131] width 33 height 8
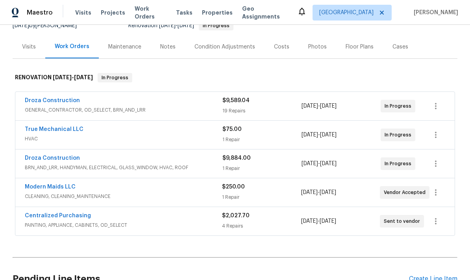
scroll to position [85, 0]
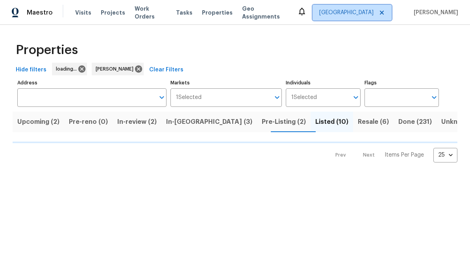
click at [385, 15] on span at bounding box center [381, 12] width 9 height 6
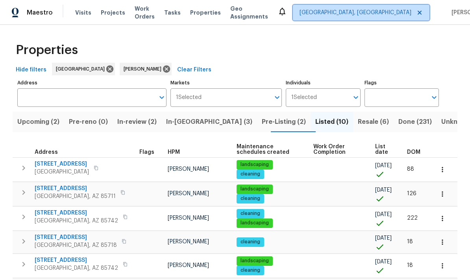
click at [367, 12] on span "Albuquerque, NM" at bounding box center [356, 13] width 112 height 8
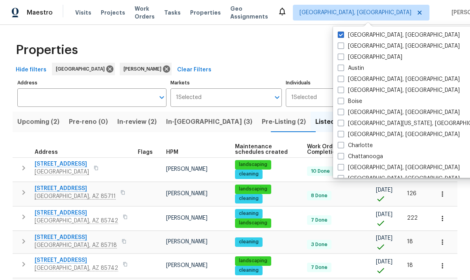
click at [342, 36] on span at bounding box center [341, 35] width 6 height 6
click at [342, 36] on input "Albuquerque, NM" at bounding box center [340, 33] width 5 height 5
checkbox input "true"
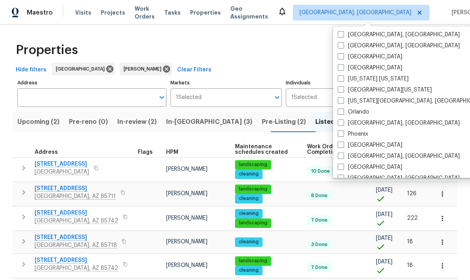
scroll to position [377, 0]
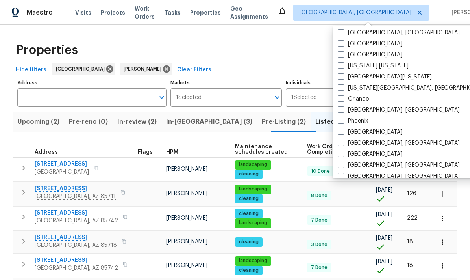
click at [365, 121] on label "Phoenix" at bounding box center [353, 121] width 30 height 8
click at [343, 121] on input "Phoenix" at bounding box center [340, 119] width 5 height 5
checkbox input "true"
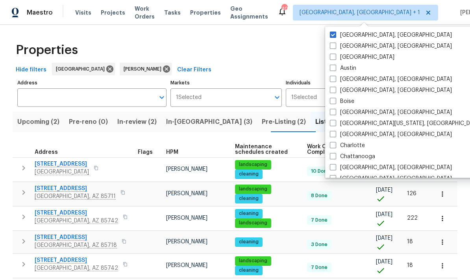
click at [336, 34] on span at bounding box center [333, 35] width 6 height 6
click at [335, 34] on input "Albuquerque, NM" at bounding box center [332, 33] width 5 height 5
checkbox input "false"
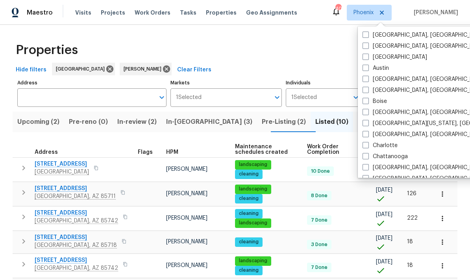
click at [309, 45] on div "Properties" at bounding box center [235, 49] width 445 height 25
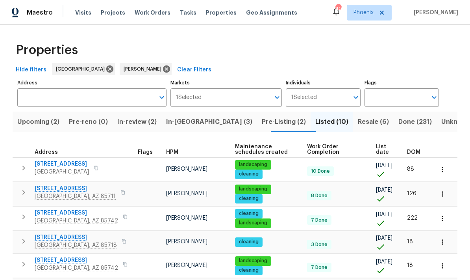
click at [66, 99] on input "Address" at bounding box center [85, 97] width 137 height 19
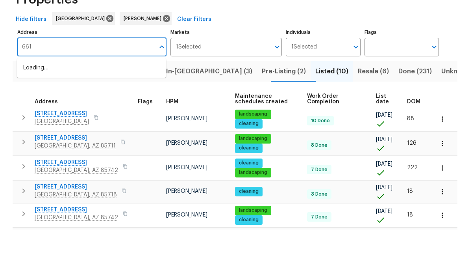
type input "6617"
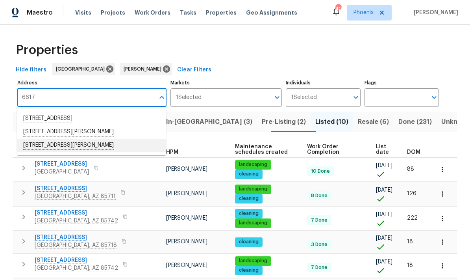
click at [39, 139] on li "6617 W Cavedale Dr Phoenix AZ 85083" at bounding box center [91, 145] width 149 height 13
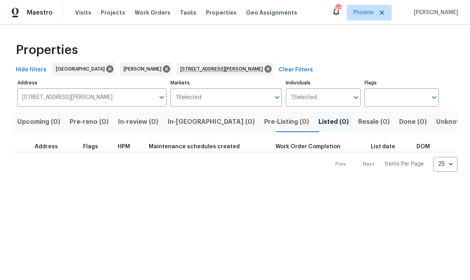
click at [142, 102] on input "6617 W Cavedale Dr Phoenix AZ 85083" at bounding box center [85, 97] width 137 height 19
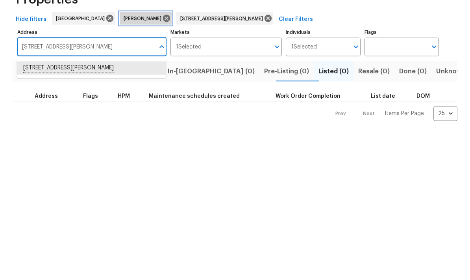
click at [124, 65] on span "[PERSON_NAME]" at bounding box center [144, 69] width 41 height 8
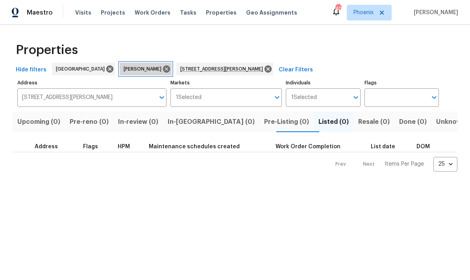
click at [162, 69] on icon at bounding box center [166, 69] width 9 height 9
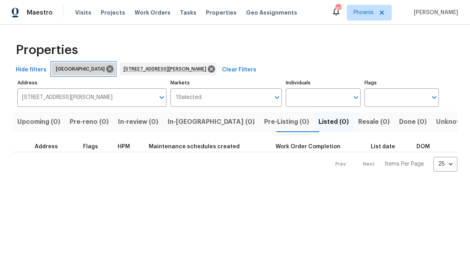
click at [106, 72] on icon at bounding box center [110, 69] width 9 height 9
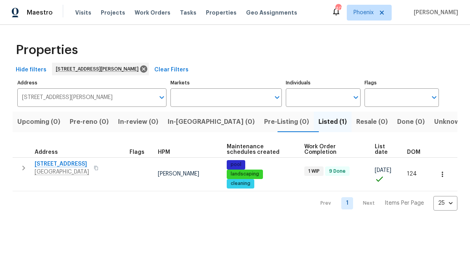
click at [64, 166] on span "6617 W Cavedale Dr" at bounding box center [62, 164] width 54 height 8
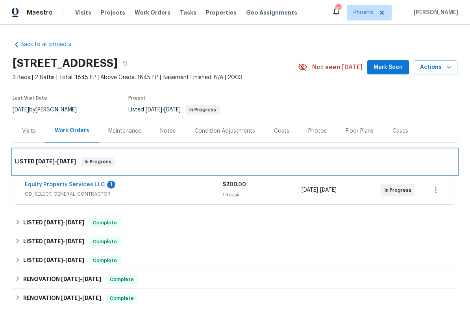
click at [381, 162] on div "LISTED [DATE] - [DATE] In Progress" at bounding box center [235, 161] width 440 height 9
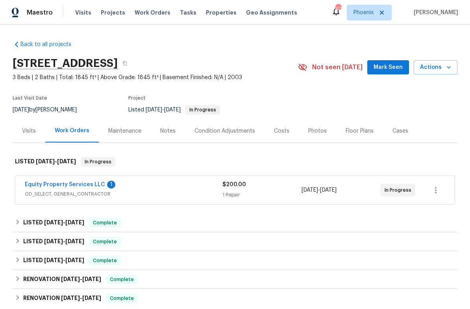
click at [320, 129] on div "Photos" at bounding box center [317, 131] width 19 height 8
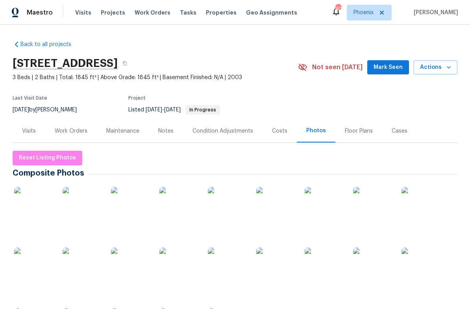
click at [46, 211] on img at bounding box center [33, 206] width 39 height 39
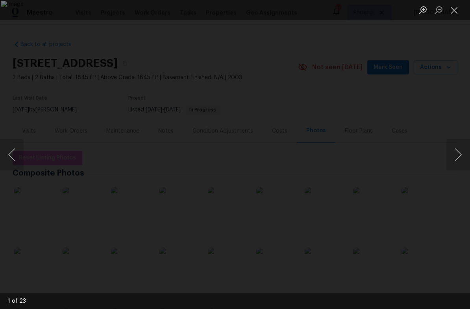
click at [460, 150] on button "Next image" at bounding box center [459, 155] width 24 height 32
click at [460, 149] on button "Next image" at bounding box center [459, 155] width 24 height 32
click at [460, 155] on button "Next image" at bounding box center [459, 155] width 24 height 32
click at [461, 152] on button "Next image" at bounding box center [459, 155] width 24 height 32
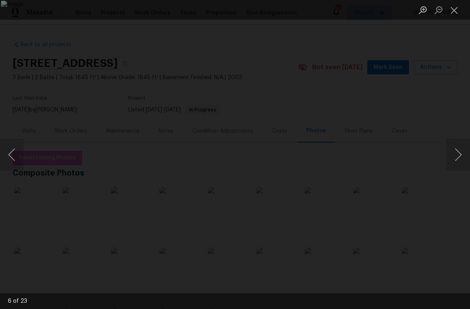
click at [459, 153] on button "Next image" at bounding box center [459, 155] width 24 height 32
click at [458, 155] on button "Next image" at bounding box center [459, 155] width 24 height 32
click at [457, 156] on button "Next image" at bounding box center [459, 155] width 24 height 32
click at [460, 155] on button "Next image" at bounding box center [459, 155] width 24 height 32
click at [459, 154] on button "Next image" at bounding box center [459, 155] width 24 height 32
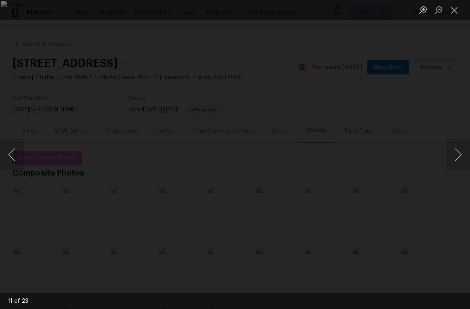
click at [460, 156] on button "Next image" at bounding box center [459, 155] width 24 height 32
click at [459, 153] on button "Next image" at bounding box center [459, 155] width 24 height 32
click at [459, 155] on button "Next image" at bounding box center [459, 155] width 24 height 32
click at [457, 160] on button "Next image" at bounding box center [459, 155] width 24 height 32
click at [459, 155] on button "Next image" at bounding box center [459, 155] width 24 height 32
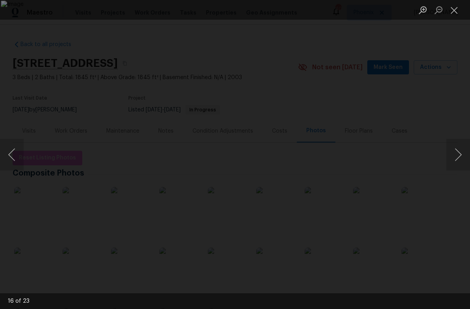
click at [461, 146] on button "Next image" at bounding box center [459, 155] width 24 height 32
click at [457, 158] on button "Next image" at bounding box center [459, 155] width 24 height 32
click at [454, 118] on div "Lightbox" at bounding box center [235, 154] width 470 height 309
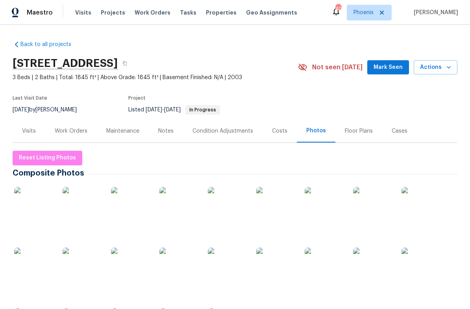
click at [38, 208] on img at bounding box center [33, 206] width 39 height 39
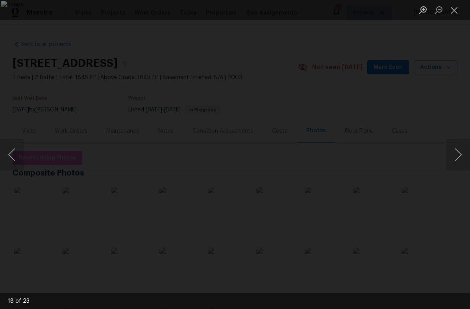
click at [461, 153] on button "Next image" at bounding box center [459, 155] width 24 height 32
click at [456, 148] on button "Next image" at bounding box center [459, 155] width 24 height 32
click at [459, 160] on button "Next image" at bounding box center [459, 155] width 24 height 32
click at [461, 157] on button "Next image" at bounding box center [459, 155] width 24 height 32
click at [457, 160] on button "Next image" at bounding box center [459, 155] width 24 height 32
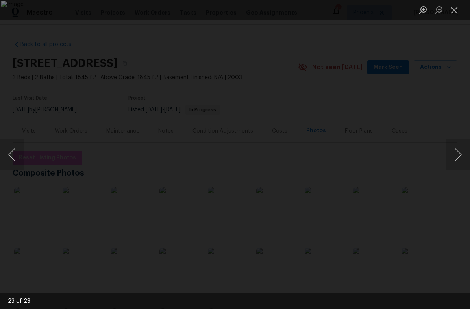
click at [454, 154] on button "Next image" at bounding box center [459, 155] width 24 height 32
click at [461, 154] on button "Next image" at bounding box center [459, 155] width 24 height 32
click at [455, 147] on button "Next image" at bounding box center [459, 155] width 24 height 32
click at [457, 152] on button "Next image" at bounding box center [459, 155] width 24 height 32
click at [458, 150] on button "Next image" at bounding box center [459, 155] width 24 height 32
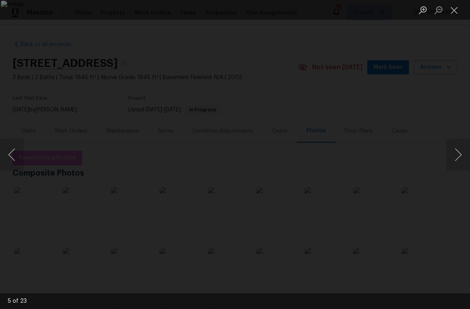
click at [450, 161] on button "Next image" at bounding box center [459, 155] width 24 height 32
click at [460, 143] on button "Next image" at bounding box center [459, 155] width 24 height 32
click at [458, 156] on button "Next image" at bounding box center [459, 155] width 24 height 32
click at [457, 152] on button "Next image" at bounding box center [459, 155] width 24 height 32
click at [455, 152] on button "Next image" at bounding box center [459, 155] width 24 height 32
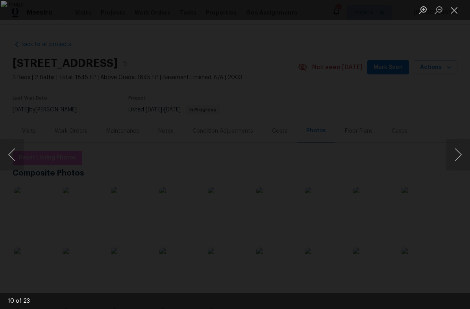
click at [460, 151] on button "Next image" at bounding box center [459, 155] width 24 height 32
click at [457, 148] on button "Next image" at bounding box center [459, 155] width 24 height 32
click at [457, 145] on button "Next image" at bounding box center [459, 155] width 24 height 32
click at [460, 149] on button "Next image" at bounding box center [459, 155] width 24 height 32
click at [455, 149] on button "Next image" at bounding box center [459, 155] width 24 height 32
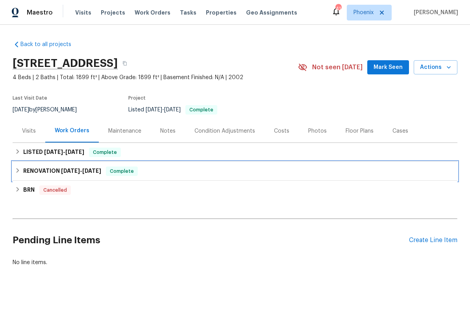
click at [16, 175] on div "RENOVATION [DATE] - [DATE] Complete" at bounding box center [235, 171] width 440 height 9
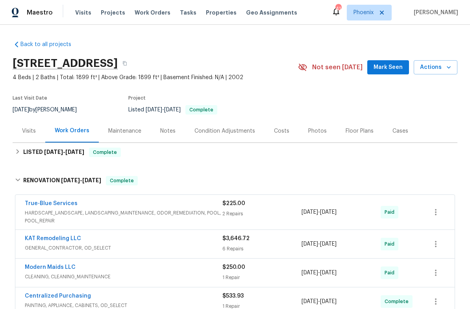
click at [242, 132] on div "Condition Adjustments" at bounding box center [225, 131] width 61 height 8
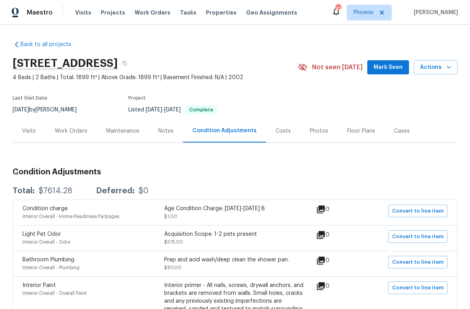
click at [285, 134] on div "Costs" at bounding box center [283, 131] width 15 height 8
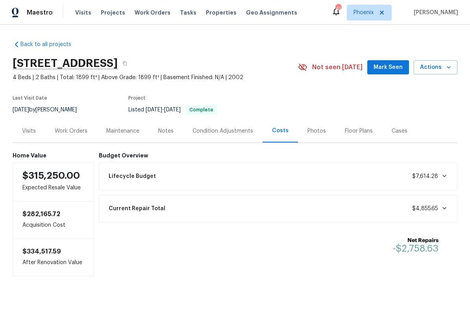
click at [78, 136] on div "Work Orders" at bounding box center [71, 130] width 52 height 23
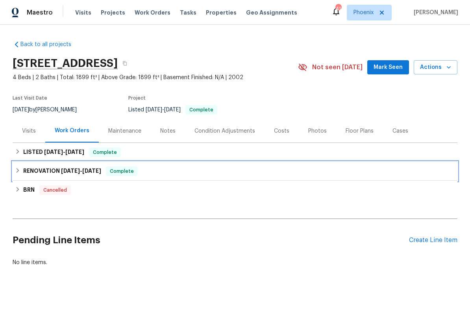
click at [13, 169] on div "RENOVATION [DATE] - [DATE] Complete" at bounding box center [235, 171] width 445 height 19
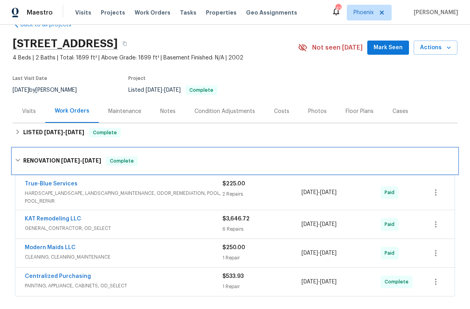
scroll to position [17, 0]
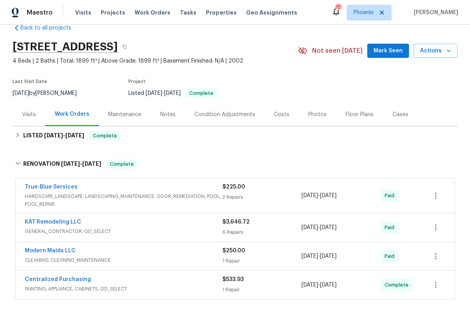
click at [314, 113] on div "Photos" at bounding box center [317, 115] width 19 height 8
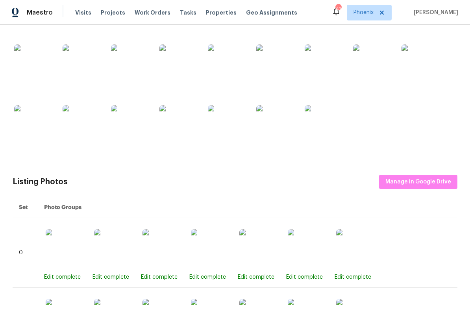
scroll to position [125, 0]
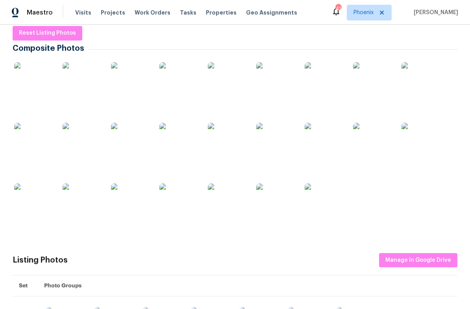
click at [274, 85] on img at bounding box center [275, 81] width 39 height 39
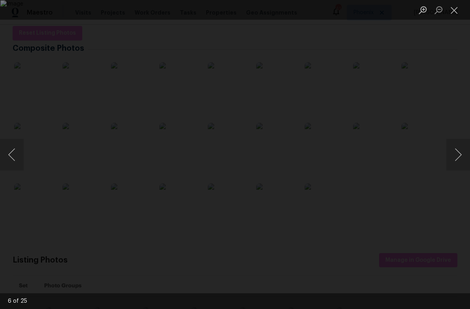
click at [461, 154] on button "Next image" at bounding box center [459, 155] width 24 height 32
click at [458, 153] on button "Next image" at bounding box center [459, 155] width 24 height 32
click at [458, 158] on button "Next image" at bounding box center [459, 155] width 24 height 32
click at [461, 153] on button "Next image" at bounding box center [459, 155] width 24 height 32
click at [461, 154] on button "Next image" at bounding box center [459, 155] width 24 height 32
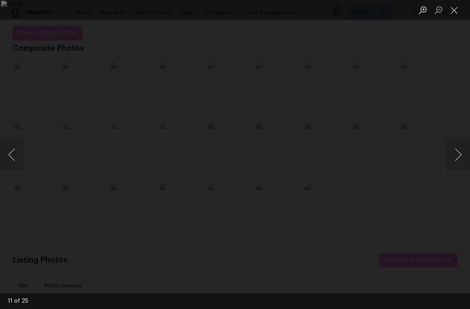
click at [456, 152] on button "Next image" at bounding box center [459, 155] width 24 height 32
click at [453, 159] on button "Next image" at bounding box center [459, 155] width 24 height 32
click at [456, 156] on button "Next image" at bounding box center [459, 155] width 24 height 32
click at [456, 161] on button "Next image" at bounding box center [459, 155] width 24 height 32
click at [459, 160] on button "Next image" at bounding box center [459, 155] width 24 height 32
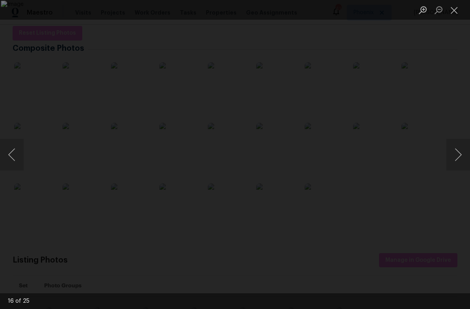
click at [459, 159] on button "Next image" at bounding box center [459, 155] width 24 height 32
click at [458, 161] on button "Next image" at bounding box center [459, 155] width 24 height 32
click at [457, 162] on button "Next image" at bounding box center [459, 155] width 24 height 32
click at [456, 159] on button "Next image" at bounding box center [459, 155] width 24 height 32
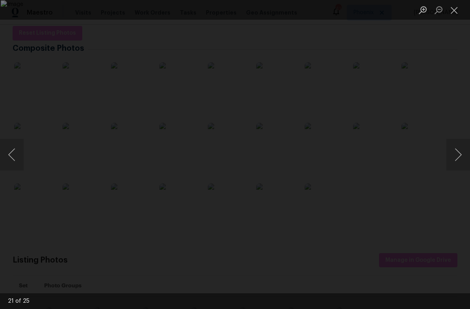
click at [451, 15] on button "Close lightbox" at bounding box center [455, 10] width 16 height 14
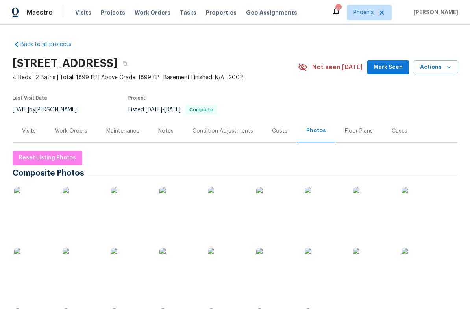
scroll to position [0, 0]
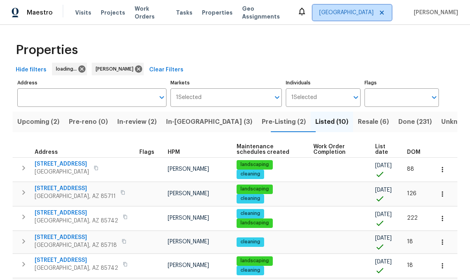
click at [385, 13] on icon at bounding box center [382, 12] width 6 height 6
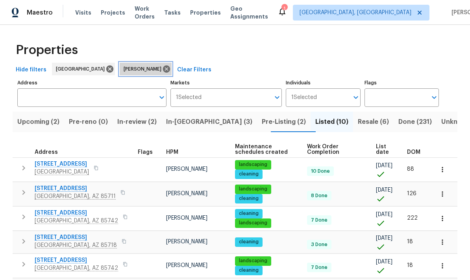
click at [163, 72] on icon at bounding box center [166, 68] width 7 height 7
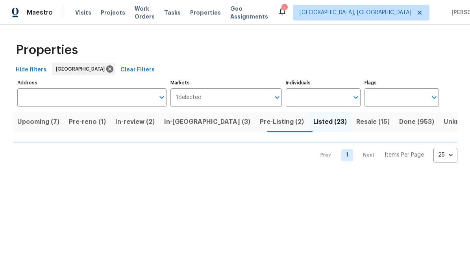
click at [106, 68] on icon at bounding box center [110, 69] width 9 height 9
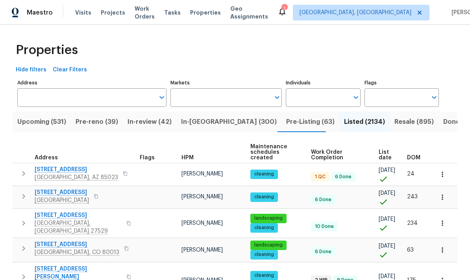
click at [321, 98] on input "Individuals" at bounding box center [317, 97] width 63 height 19
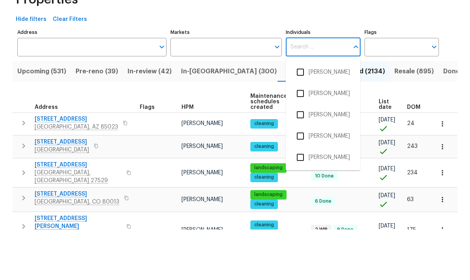
click at [213, 88] on input "Markets" at bounding box center [221, 97] width 100 height 19
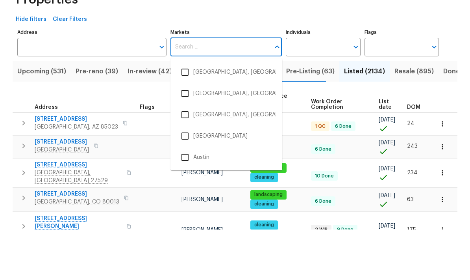
click at [185, 114] on input "checkbox" at bounding box center [185, 122] width 17 height 17
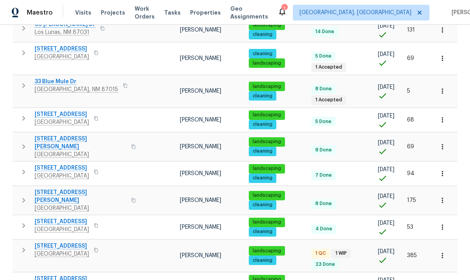
scroll to position [495, 0]
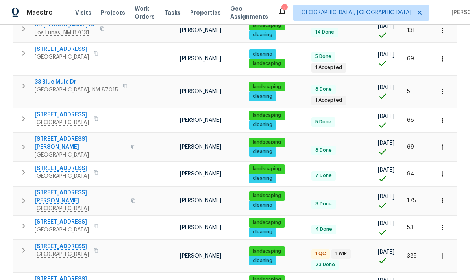
click at [58, 242] on span "7401 Pecos Trl NW" at bounding box center [62, 246] width 54 height 8
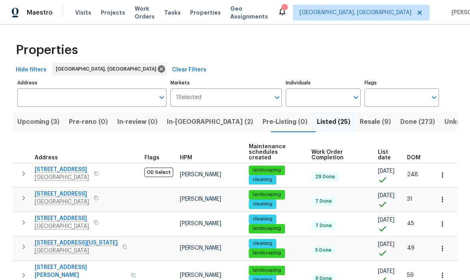
scroll to position [0, 0]
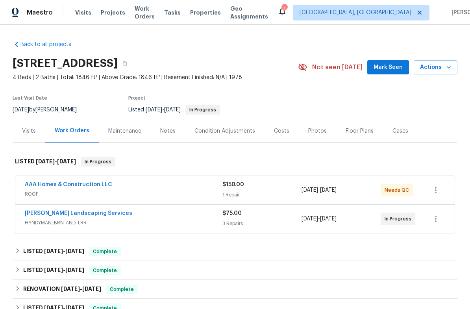
click at [314, 131] on div "Photos" at bounding box center [317, 131] width 19 height 8
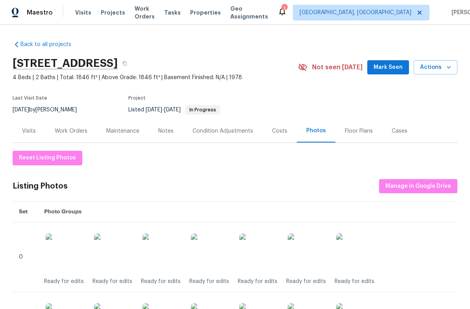
scroll to position [-1, 0]
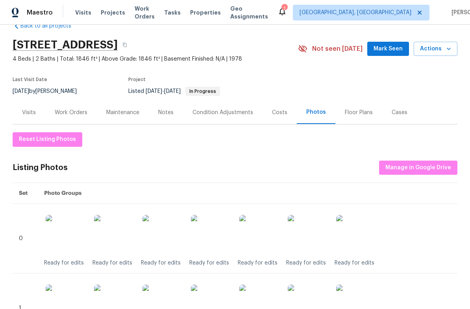
scroll to position [20, 0]
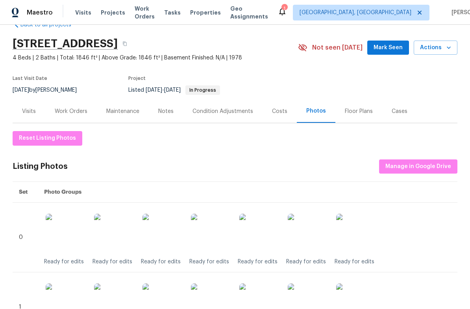
click at [72, 108] on div "Work Orders" at bounding box center [71, 112] width 33 height 8
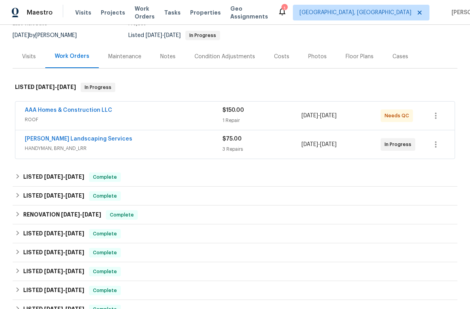
scroll to position [77, 0]
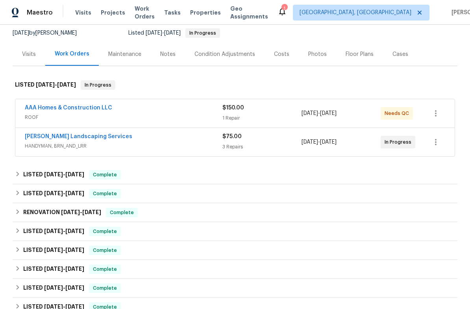
click at [316, 53] on div "Photos" at bounding box center [317, 54] width 19 height 8
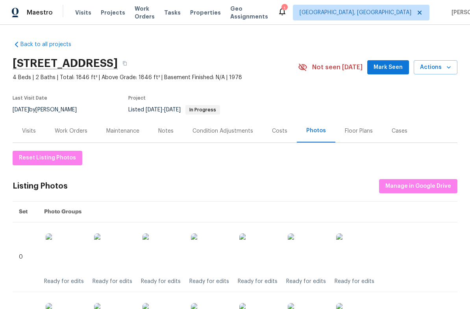
click at [445, 68] on icon "button" at bounding box center [449, 67] width 8 height 8
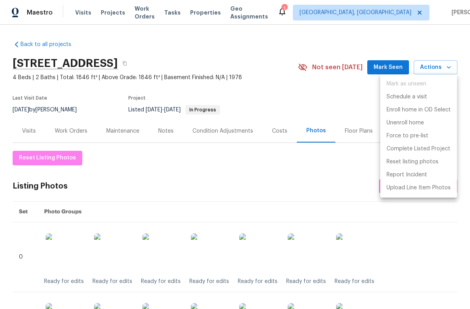
click at [338, 97] on div at bounding box center [235, 154] width 470 height 309
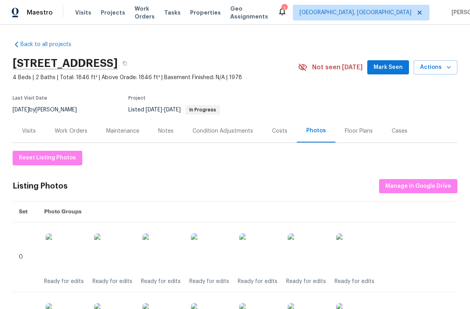
click at [265, 89] on section "7401 Pecos Trl NW, Albuquerque, NM 87120 4 Beds | 2 Baths | Total: 1846 ft² | A…" at bounding box center [235, 86] width 445 height 66
click at [127, 62] on icon "button" at bounding box center [125, 63] width 5 height 5
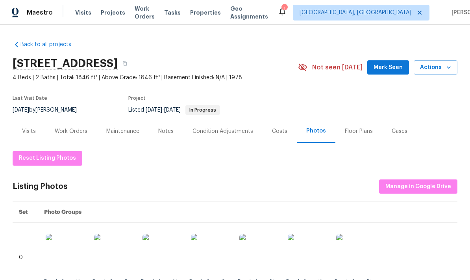
click at [75, 132] on div "Work Orders" at bounding box center [71, 131] width 33 height 8
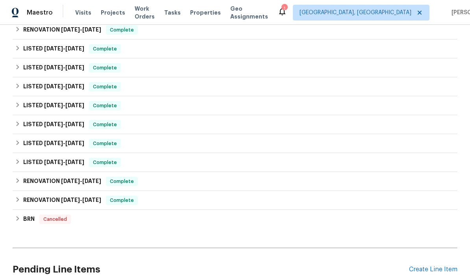
scroll to position [257, 0]
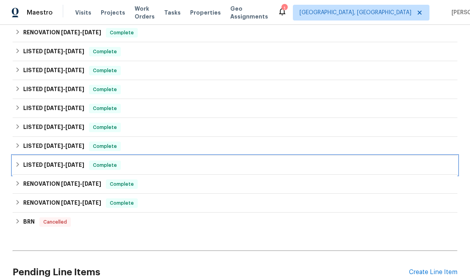
click at [17, 166] on icon at bounding box center [18, 164] width 3 height 5
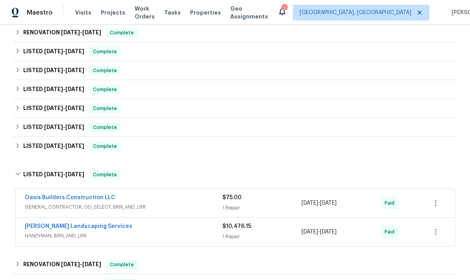
click at [184, 230] on div "Rodriguez Landscaping Services" at bounding box center [124, 226] width 198 height 9
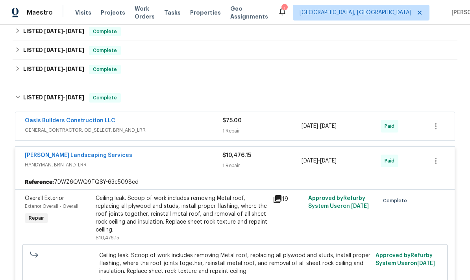
scroll to position [337, 0]
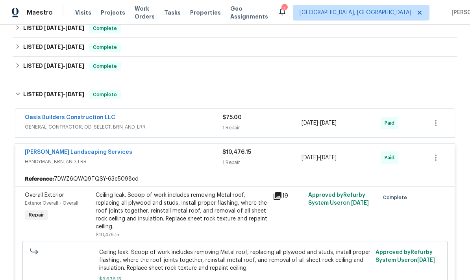
click at [277, 199] on icon at bounding box center [278, 196] width 8 height 8
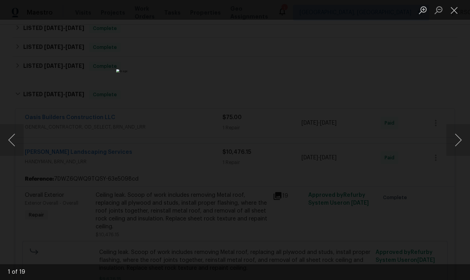
click at [455, 141] on button "Next image" at bounding box center [459, 140] width 24 height 32
click at [455, 143] on button "Next image" at bounding box center [459, 140] width 24 height 32
click at [452, 145] on button "Next image" at bounding box center [459, 140] width 24 height 32
click at [450, 143] on button "Next image" at bounding box center [459, 140] width 24 height 32
click at [448, 144] on button "Next image" at bounding box center [459, 140] width 24 height 32
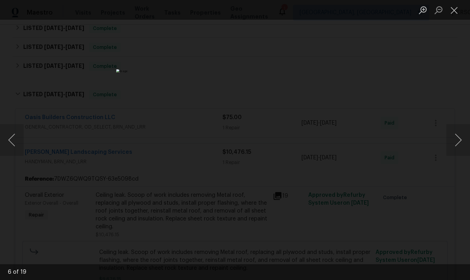
click at [450, 141] on button "Next image" at bounding box center [459, 140] width 24 height 32
click at [449, 142] on button "Next image" at bounding box center [459, 140] width 24 height 32
click at [448, 144] on button "Next image" at bounding box center [459, 140] width 24 height 32
click at [449, 142] on button "Next image" at bounding box center [459, 140] width 24 height 32
click at [451, 145] on button "Next image" at bounding box center [459, 140] width 24 height 32
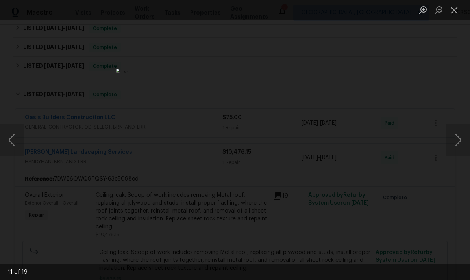
click at [451, 143] on button "Next image" at bounding box center [459, 140] width 24 height 32
click at [451, 142] on button "Next image" at bounding box center [459, 140] width 24 height 32
click at [451, 145] on button "Next image" at bounding box center [459, 140] width 24 height 32
click at [453, 141] on button "Next image" at bounding box center [459, 140] width 24 height 32
click at [452, 142] on button "Next image" at bounding box center [459, 140] width 24 height 32
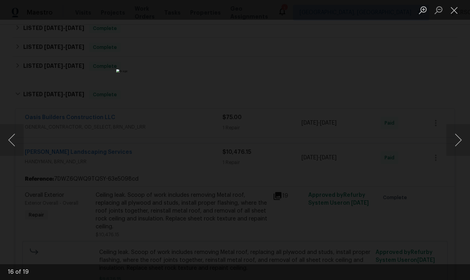
click at [452, 141] on button "Next image" at bounding box center [459, 140] width 24 height 32
click at [443, 83] on div "Lightbox" at bounding box center [235, 140] width 470 height 280
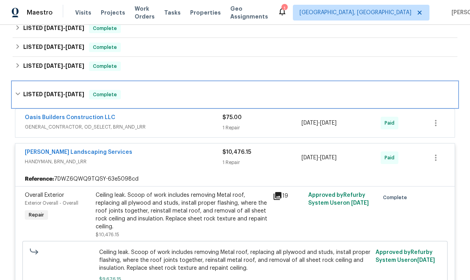
click at [17, 96] on icon at bounding box center [18, 94] width 6 height 6
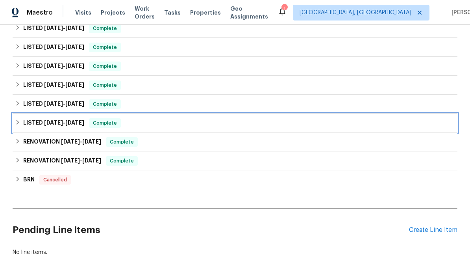
scroll to position [297, 0]
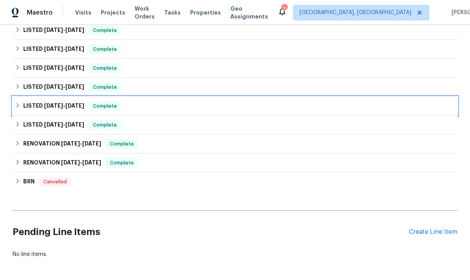
click at [20, 108] on icon at bounding box center [18, 105] width 6 height 6
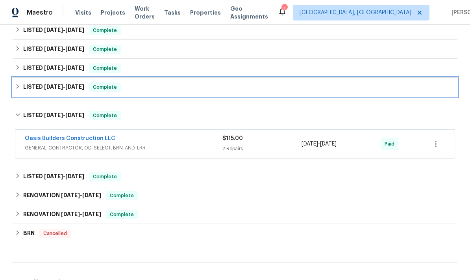
click at [20, 91] on div "LISTED 11/22/24 - 11/28/24 Complete" at bounding box center [235, 86] width 440 height 9
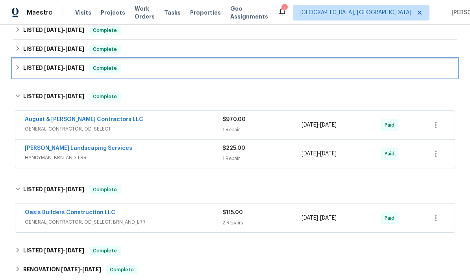
click at [18, 71] on div "LISTED 1/22/25 - 1/27/25 Complete" at bounding box center [235, 67] width 440 height 9
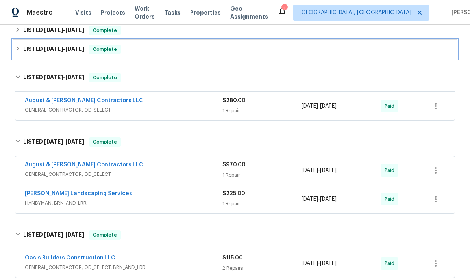
click at [22, 52] on div "LISTED 2/2/25 - 2/12/25 Complete" at bounding box center [235, 49] width 440 height 9
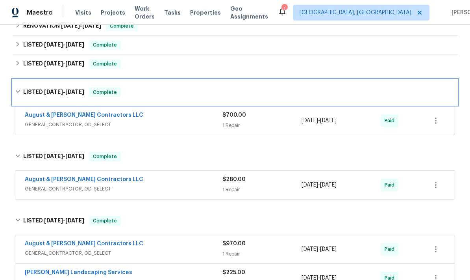
scroll to position [256, 0]
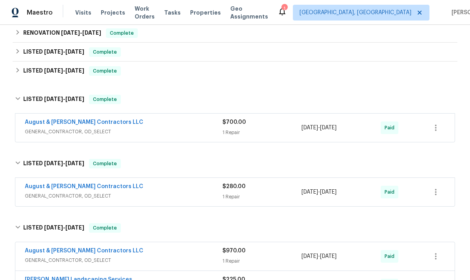
click at [143, 134] on span "GENERAL_CONTRACTOR, OD_SELECT" at bounding box center [124, 132] width 198 height 8
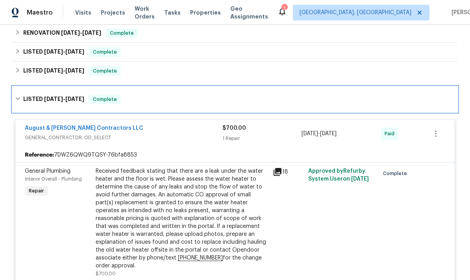
click at [18, 103] on div "LISTED 2/2/25 - 2/12/25 Complete" at bounding box center [235, 99] width 440 height 9
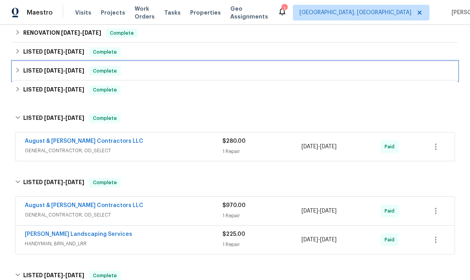
click at [20, 71] on icon at bounding box center [18, 70] width 6 height 6
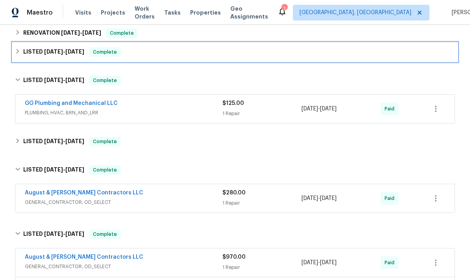
click at [19, 50] on icon at bounding box center [18, 51] width 6 height 6
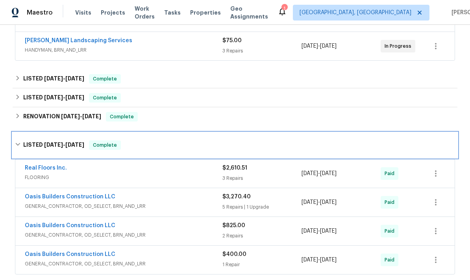
scroll to position [172, 0]
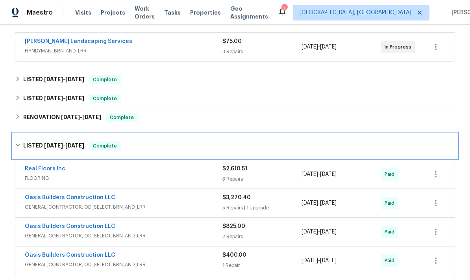
click at [22, 149] on div "LISTED 3/31/25 - 4/6/25 Complete" at bounding box center [235, 145] width 440 height 9
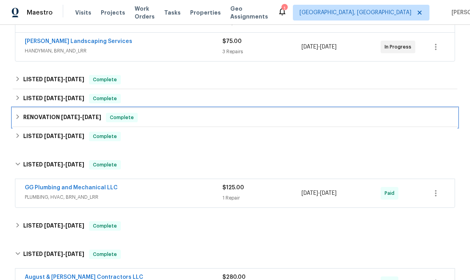
click at [19, 114] on icon at bounding box center [18, 117] width 6 height 6
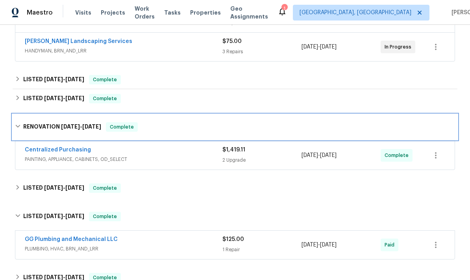
click at [17, 118] on div "RENOVATION 4/3/25 - 4/3/25 Complete" at bounding box center [235, 126] width 445 height 25
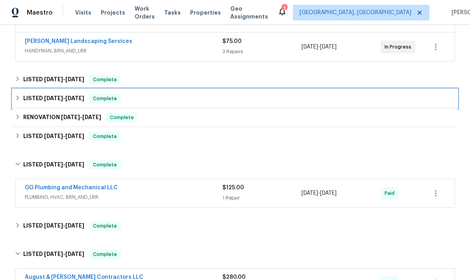
click at [17, 97] on icon at bounding box center [18, 98] width 6 height 6
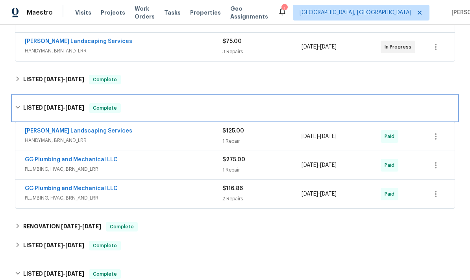
click at [18, 111] on div "LISTED 6/17/25 - 7/1/25 Complete" at bounding box center [235, 107] width 440 height 9
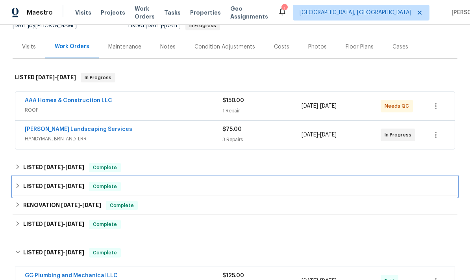
scroll to position [84, 0]
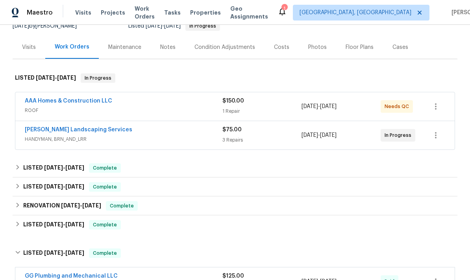
click at [200, 102] on div "AAA Homes & Construction LLC" at bounding box center [124, 101] width 198 height 9
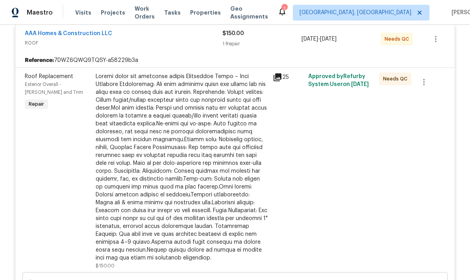
scroll to position [158, 0]
click at [276, 80] on icon at bounding box center [278, 77] width 8 height 8
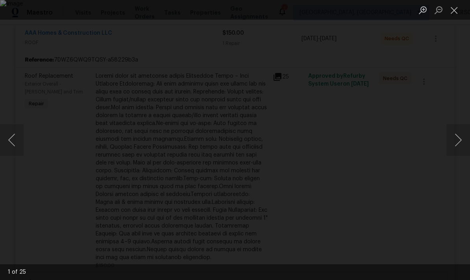
click at [458, 139] on button "Next image" at bounding box center [459, 140] width 24 height 32
click at [459, 139] on button "Next image" at bounding box center [459, 140] width 24 height 32
click at [457, 140] on button "Next image" at bounding box center [459, 140] width 24 height 32
click at [459, 136] on button "Next image" at bounding box center [459, 140] width 24 height 32
click at [456, 134] on button "Next image" at bounding box center [459, 140] width 24 height 32
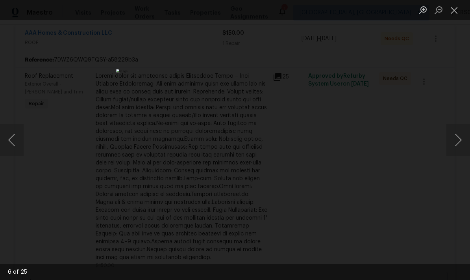
click at [458, 143] on button "Next image" at bounding box center [459, 140] width 24 height 32
click at [457, 140] on button "Next image" at bounding box center [459, 140] width 24 height 32
click at [456, 141] on button "Next image" at bounding box center [459, 140] width 24 height 32
click at [457, 135] on button "Next image" at bounding box center [459, 140] width 24 height 32
click at [459, 142] on button "Next image" at bounding box center [459, 140] width 24 height 32
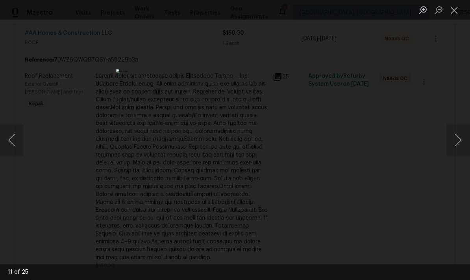
click at [456, 140] on button "Next image" at bounding box center [459, 140] width 24 height 32
click at [457, 137] on button "Next image" at bounding box center [459, 140] width 24 height 32
click at [453, 137] on button "Next image" at bounding box center [459, 140] width 24 height 32
click at [457, 142] on button "Next image" at bounding box center [459, 140] width 24 height 32
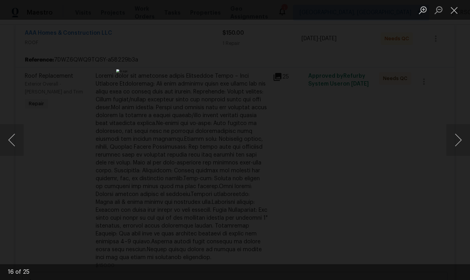
click at [427, 143] on div "Lightbox" at bounding box center [235, 140] width 470 height 280
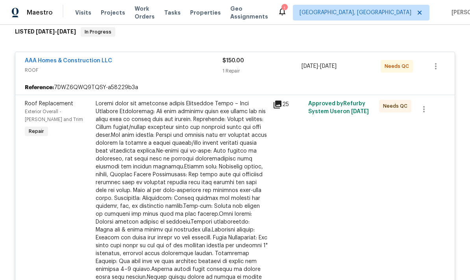
scroll to position [130, 0]
click at [276, 108] on icon at bounding box center [277, 104] width 9 height 9
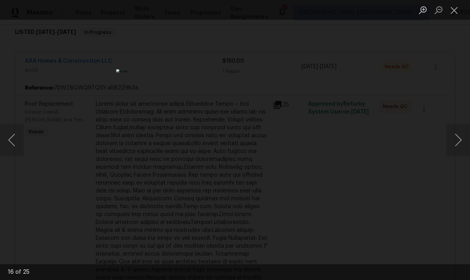
click at [461, 139] on button "Next image" at bounding box center [459, 140] width 24 height 32
click at [454, 138] on button "Next image" at bounding box center [459, 140] width 24 height 32
click at [453, 143] on button "Next image" at bounding box center [459, 140] width 24 height 32
click at [454, 142] on button "Next image" at bounding box center [459, 140] width 24 height 32
click at [454, 143] on button "Next image" at bounding box center [459, 140] width 24 height 32
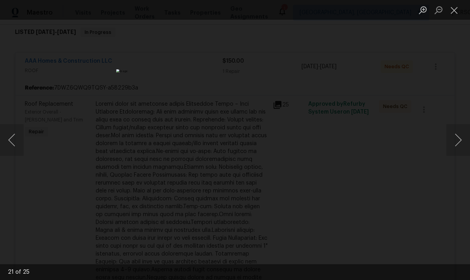
click at [453, 143] on button "Next image" at bounding box center [459, 140] width 24 height 32
click at [461, 139] on button "Next image" at bounding box center [459, 140] width 24 height 32
click at [458, 139] on button "Next image" at bounding box center [459, 140] width 24 height 32
click at [458, 146] on button "Next image" at bounding box center [459, 140] width 24 height 32
click at [455, 139] on button "Next image" at bounding box center [459, 140] width 24 height 32
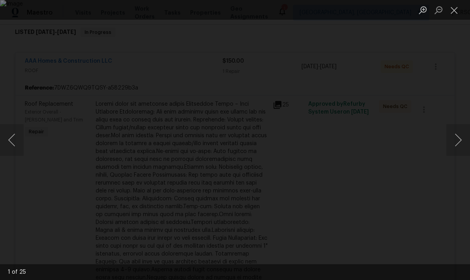
click at [454, 138] on button "Next image" at bounding box center [459, 140] width 24 height 32
click at [459, 137] on button "Next image" at bounding box center [459, 140] width 24 height 32
click at [458, 137] on button "Next image" at bounding box center [459, 140] width 24 height 32
click at [461, 137] on button "Next image" at bounding box center [459, 140] width 24 height 32
click at [455, 133] on button "Next image" at bounding box center [459, 140] width 24 height 32
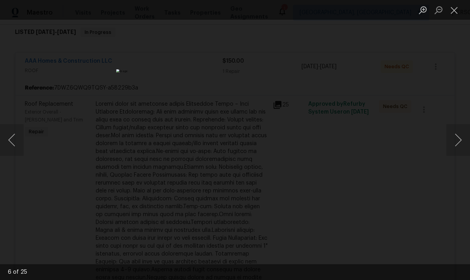
click at [456, 139] on button "Next image" at bounding box center [459, 140] width 24 height 32
click at [458, 144] on button "Next image" at bounding box center [459, 140] width 24 height 32
click at [456, 144] on button "Next image" at bounding box center [459, 140] width 24 height 32
click at [458, 143] on button "Next image" at bounding box center [459, 140] width 24 height 32
click at [459, 141] on button "Next image" at bounding box center [459, 140] width 24 height 32
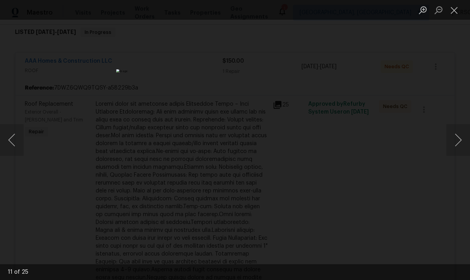
click at [458, 141] on button "Next image" at bounding box center [459, 140] width 24 height 32
click at [456, 141] on button "Next image" at bounding box center [459, 140] width 24 height 32
click at [457, 141] on button "Next image" at bounding box center [459, 140] width 24 height 32
click at [456, 142] on button "Next image" at bounding box center [459, 140] width 24 height 32
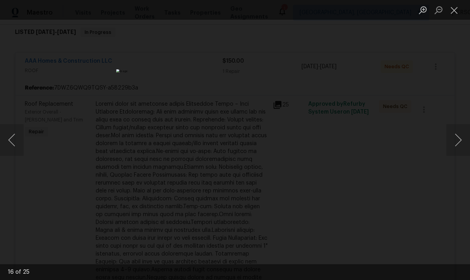
click at [458, 144] on button "Next image" at bounding box center [459, 140] width 24 height 32
click at [452, 146] on button "Next image" at bounding box center [459, 140] width 24 height 32
click at [457, 139] on button "Next image" at bounding box center [459, 140] width 24 height 32
click at [458, 137] on button "Next image" at bounding box center [459, 140] width 24 height 32
click at [460, 140] on button "Next image" at bounding box center [459, 140] width 24 height 32
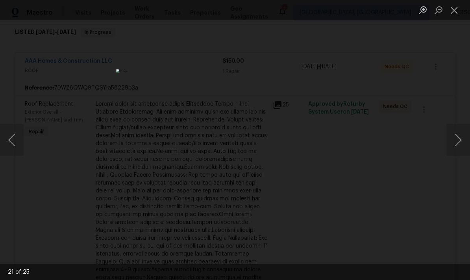
click at [460, 136] on button "Next image" at bounding box center [459, 140] width 24 height 32
click at [420, 177] on div "Lightbox" at bounding box center [235, 140] width 470 height 280
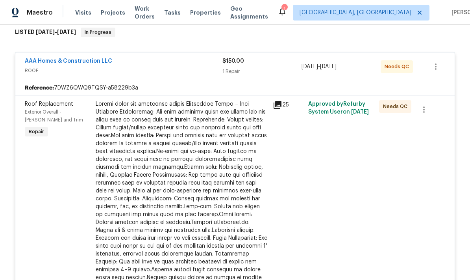
click at [183, 74] on div "AAA Homes & Construction LLC ROOF" at bounding box center [124, 66] width 198 height 19
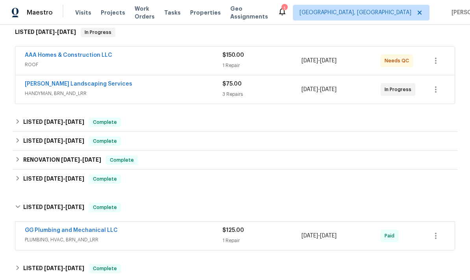
click at [208, 55] on div "AAA Homes & Construction LLC" at bounding box center [124, 55] width 198 height 9
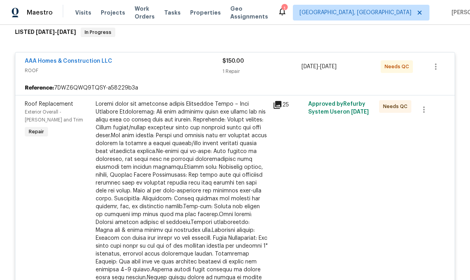
click at [276, 103] on icon at bounding box center [278, 105] width 8 height 8
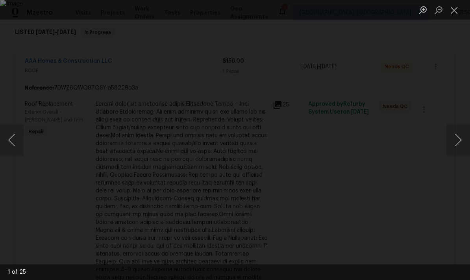
click at [457, 134] on button "Next image" at bounding box center [459, 140] width 24 height 32
click at [455, 139] on button "Next image" at bounding box center [459, 140] width 24 height 32
click at [455, 142] on button "Next image" at bounding box center [459, 140] width 24 height 32
click at [457, 139] on button "Next image" at bounding box center [459, 140] width 24 height 32
click at [448, 139] on button "Next image" at bounding box center [459, 140] width 24 height 32
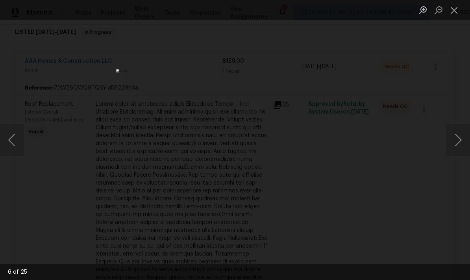
click at [457, 142] on button "Next image" at bounding box center [459, 140] width 24 height 32
click at [457, 144] on button "Next image" at bounding box center [459, 140] width 24 height 32
click at [459, 138] on button "Next image" at bounding box center [459, 140] width 24 height 32
click at [460, 140] on button "Next image" at bounding box center [459, 140] width 24 height 32
click at [457, 144] on button "Next image" at bounding box center [459, 140] width 24 height 32
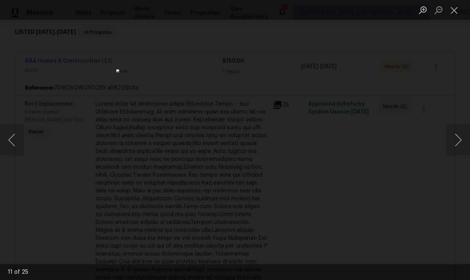
click at [454, 142] on button "Next image" at bounding box center [459, 140] width 24 height 32
click at [454, 143] on button "Next image" at bounding box center [459, 140] width 24 height 32
click at [453, 143] on button "Next image" at bounding box center [459, 140] width 24 height 32
click at [454, 143] on button "Next image" at bounding box center [459, 140] width 24 height 32
click at [455, 140] on button "Next image" at bounding box center [459, 140] width 24 height 32
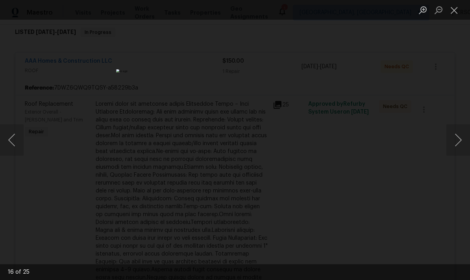
click at [408, 196] on div "Lightbox" at bounding box center [235, 140] width 470 height 280
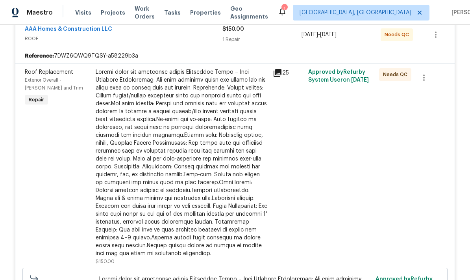
scroll to position [156, 0]
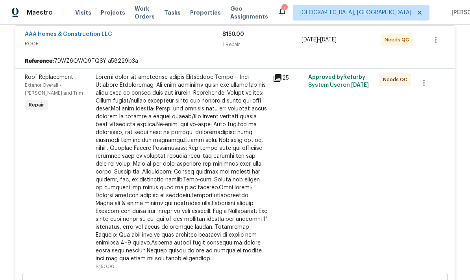
click at [184, 41] on span "ROOF" at bounding box center [124, 44] width 198 height 8
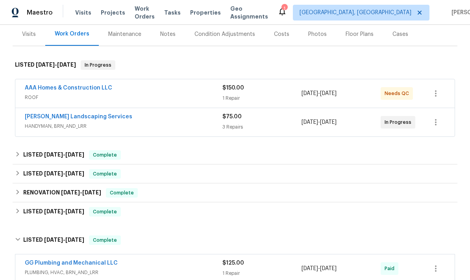
scroll to position [91, 0]
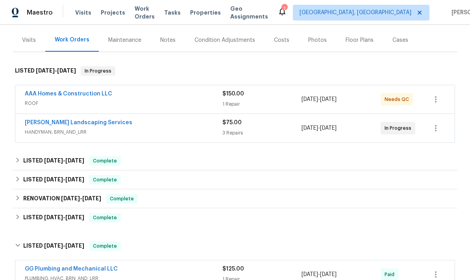
click at [174, 124] on div "Rodriguez Landscaping Services" at bounding box center [124, 123] width 198 height 9
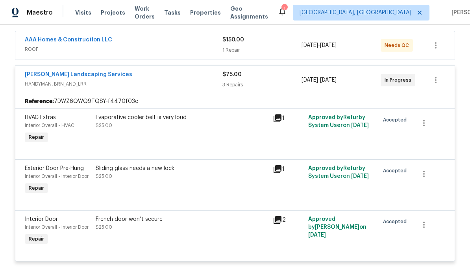
scroll to position [146, 0]
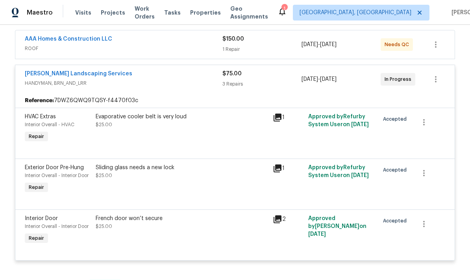
click at [199, 87] on div "Rodriguez Landscaping Services HANDYMAN, BRN_AND_LRR" at bounding box center [124, 79] width 198 height 19
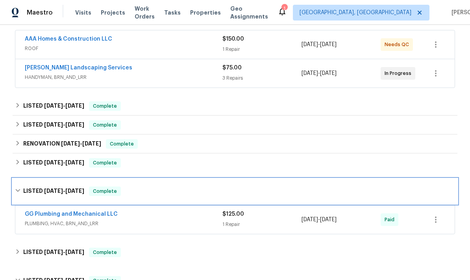
click at [18, 191] on icon at bounding box center [17, 190] width 5 height 3
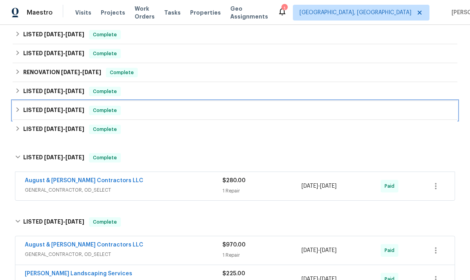
scroll to position [218, 0]
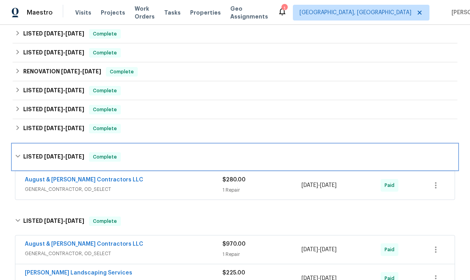
click at [22, 155] on div "LISTED 1/22/25 - 1/27/25 Complete" at bounding box center [235, 156] width 440 height 9
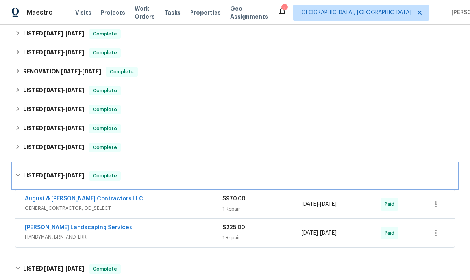
click at [21, 178] on div "LISTED 11/22/24 - 11/28/24 Complete" at bounding box center [235, 175] width 440 height 9
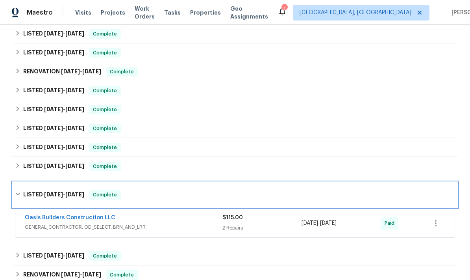
click at [17, 194] on icon at bounding box center [17, 194] width 5 height 3
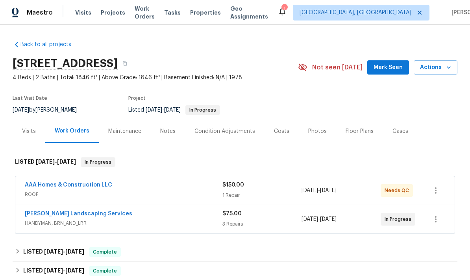
scroll to position [0, 0]
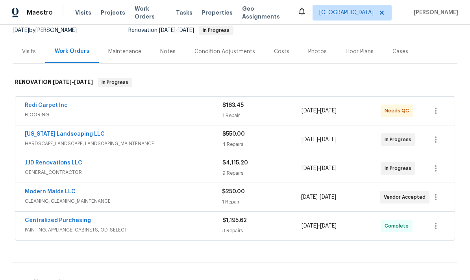
scroll to position [85, 0]
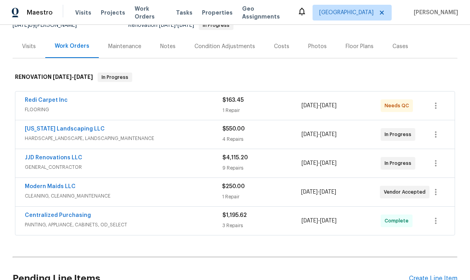
click at [59, 157] on link "JJD Renovations LLC" at bounding box center [54, 158] width 58 height 6
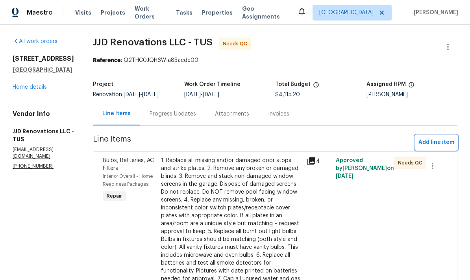
click at [438, 139] on span "Add line item" at bounding box center [437, 142] width 36 height 10
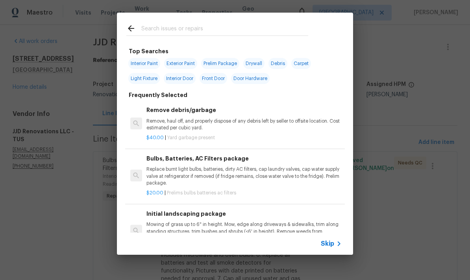
click at [217, 26] on input "text" at bounding box center [224, 30] width 167 height 12
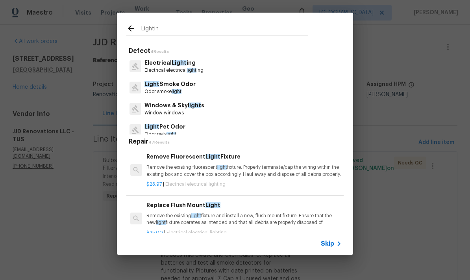
type input "Lighting"
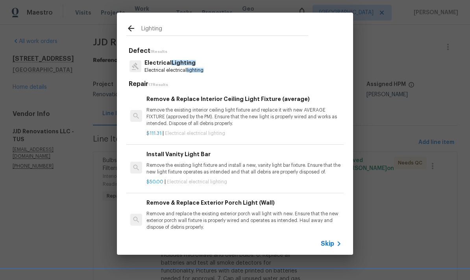
click at [193, 66] on p "Electrical Lighting" at bounding box center [174, 63] width 59 height 8
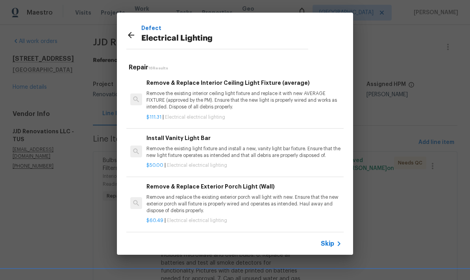
click at [295, 97] on p "Remove the existing interior ceiling light fixture and replace it with new AVER…" at bounding box center [244, 100] width 195 height 20
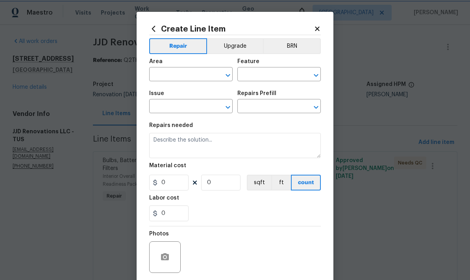
type input "Electrical Lighting"
type input "Remove & Replace Interior Ceiling Light Fixture (average) $111.31"
type textarea "Remove the existing interior ceiling light fixture and replace it with new AVER…"
type input "111.31"
type input "1"
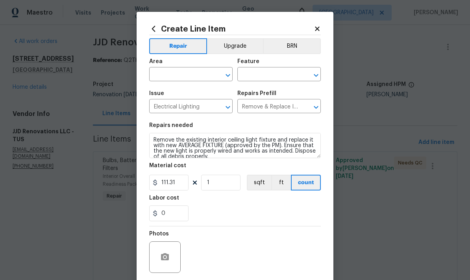
click at [182, 71] on input "text" at bounding box center [179, 75] width 61 height 12
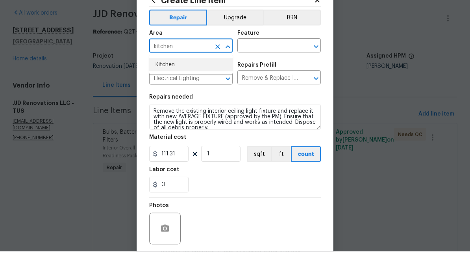
click at [178, 87] on li "Kitchen" at bounding box center [191, 93] width 84 height 13
type input "Kitchen"
click at [276, 54] on div "Area Kitchen ​ Feature ​" at bounding box center [235, 70] width 172 height 32
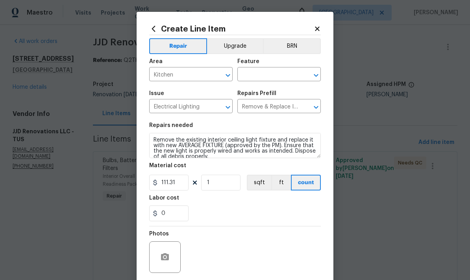
click at [264, 74] on input "text" at bounding box center [268, 75] width 61 height 12
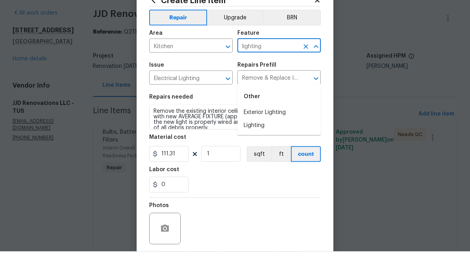
scroll to position [32, 0]
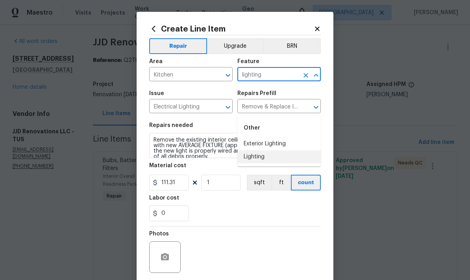
click at [265, 150] on li "Lighting" at bounding box center [280, 156] width 84 height 13
type input "Lighting"
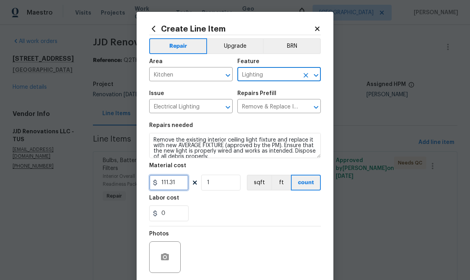
click at [186, 188] on input "111.31" at bounding box center [168, 183] width 39 height 16
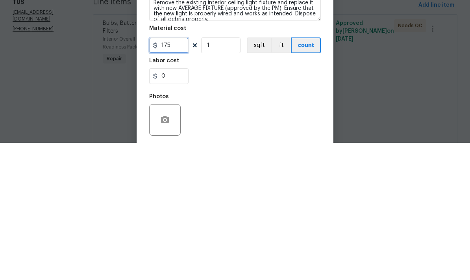
type input "175"
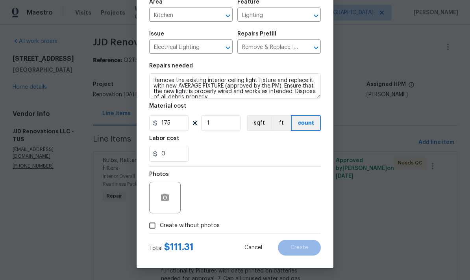
scroll to position [61, 0]
click at [155, 221] on input "Create without photos" at bounding box center [152, 225] width 15 height 15
checkbox input "true"
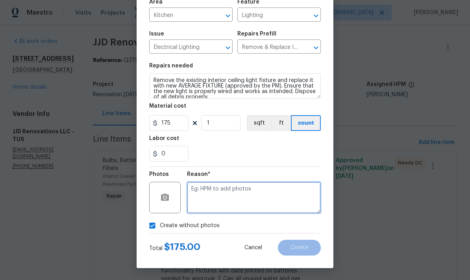
click at [258, 197] on textarea at bounding box center [254, 198] width 134 height 32
type textarea "Kitchen light"
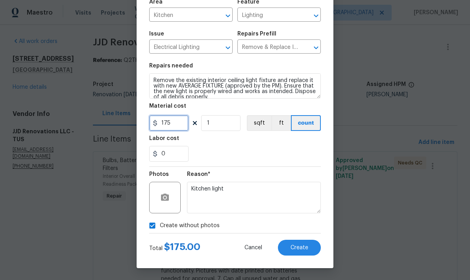
click at [180, 123] on input "175" at bounding box center [168, 123] width 39 height 16
type input "155"
click at [284, 161] on div "0" at bounding box center [235, 154] width 172 height 16
click at [303, 247] on span "Create" at bounding box center [300, 248] width 18 height 6
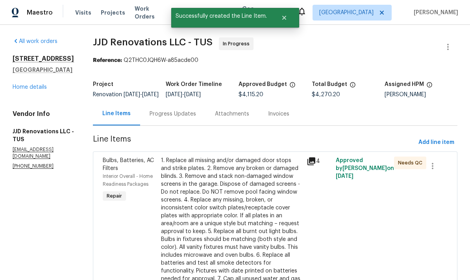
scroll to position [0, 0]
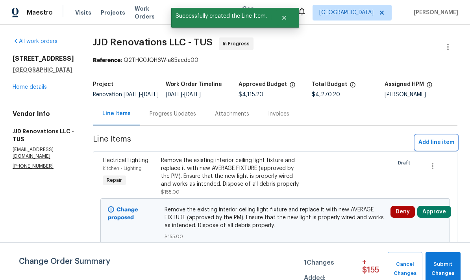
click at [442, 147] on span "Add line item" at bounding box center [437, 142] width 36 height 10
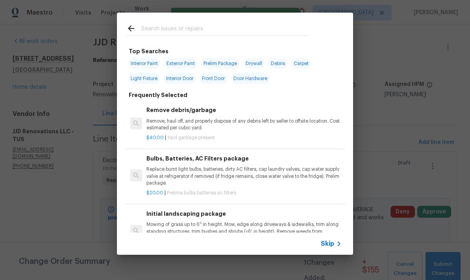
click at [217, 28] on input "text" at bounding box center [224, 30] width 167 height 12
type input "Lighting"
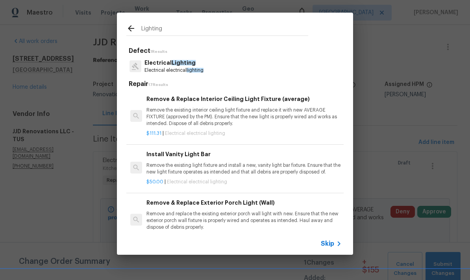
click at [202, 69] on span "lighting" at bounding box center [195, 70] width 17 height 5
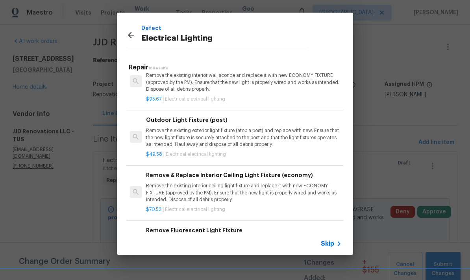
scroll to position [640, 0]
click at [270, 188] on p "Remove the existing interior ceiling light fixture and replace it with new ECON…" at bounding box center [243, 192] width 195 height 20
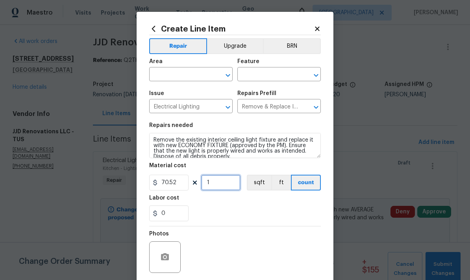
click at [232, 185] on input "1" at bounding box center [220, 183] width 39 height 16
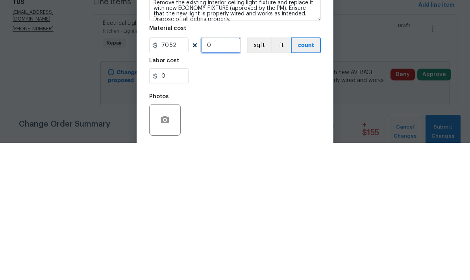
type input "4"
click at [255, 205] on div "0" at bounding box center [235, 213] width 172 height 16
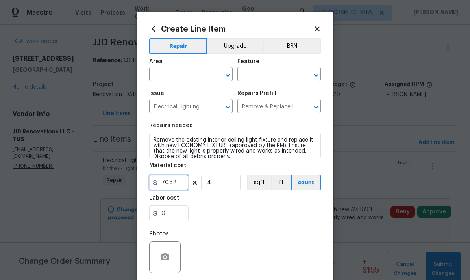
click at [179, 187] on input "70.52" at bounding box center [168, 183] width 39 height 16
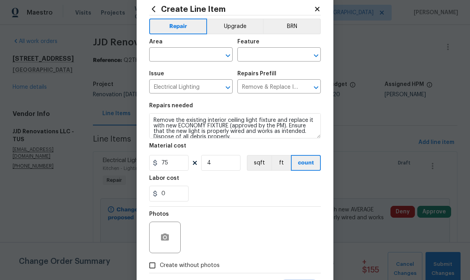
scroll to position [52, 0]
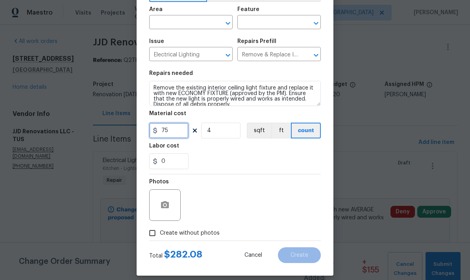
type input "75"
click at [151, 239] on input "Create without photos" at bounding box center [152, 232] width 15 height 15
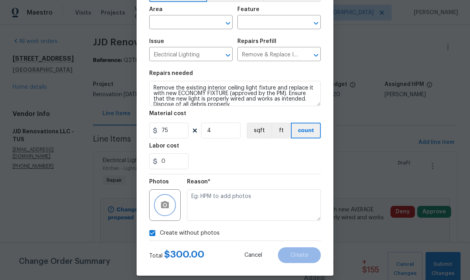
click at [163, 210] on icon "button" at bounding box center [164, 204] width 9 height 9
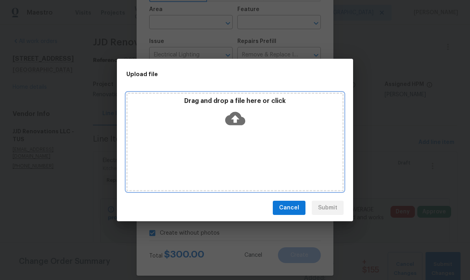
click at [237, 126] on icon at bounding box center [235, 118] width 20 height 20
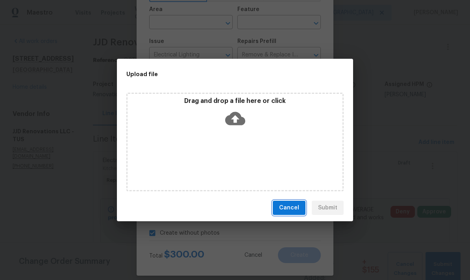
click at [292, 209] on span "Cancel" at bounding box center [289, 208] width 20 height 10
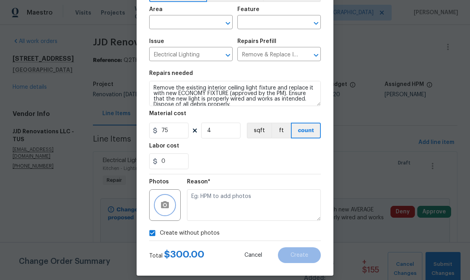
click at [167, 208] on icon "button" at bounding box center [165, 204] width 8 height 7
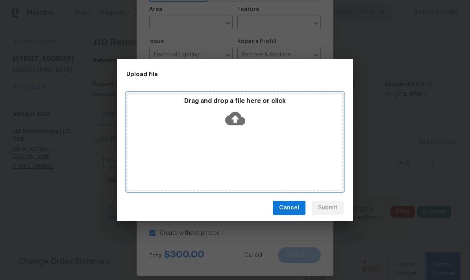
click at [239, 117] on icon at bounding box center [235, 118] width 20 height 13
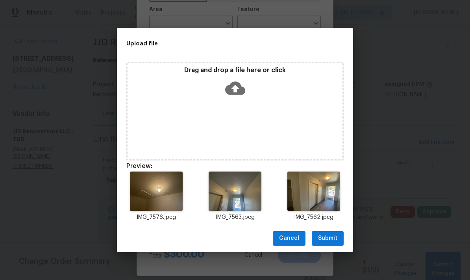
click at [339, 236] on button "Submit" at bounding box center [328, 238] width 32 height 15
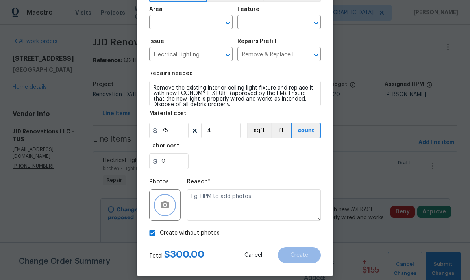
checkbox input "false"
click at [189, 23] on input "text" at bounding box center [179, 23] width 61 height 12
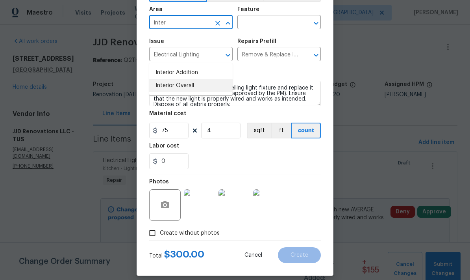
click at [195, 79] on li "Interior Overall" at bounding box center [191, 85] width 84 height 13
type input "Interior Overall"
click at [277, 29] on input "text" at bounding box center [268, 23] width 61 height 12
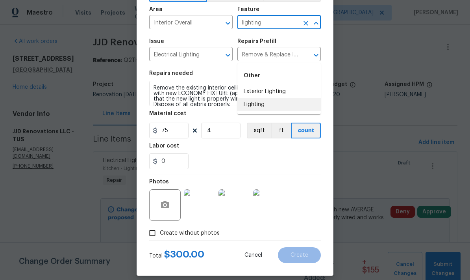
click at [270, 98] on li "Lighting" at bounding box center [280, 104] width 84 height 13
type input "Lighting"
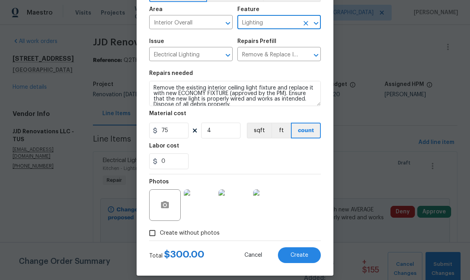
click at [299, 162] on div "0" at bounding box center [235, 161] width 172 height 16
click at [304, 258] on span "Create" at bounding box center [300, 255] width 18 height 6
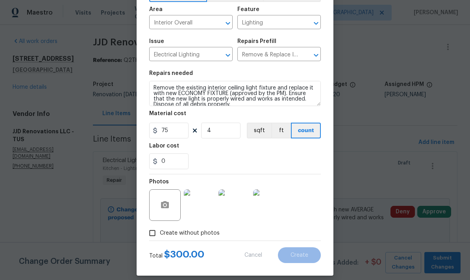
type input "0"
checkbox input "true"
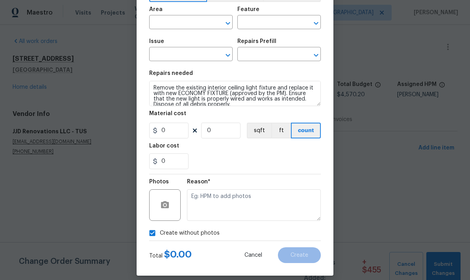
scroll to position [0, 0]
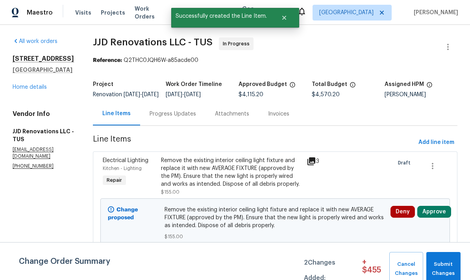
click at [443, 217] on button "Approve" at bounding box center [435, 212] width 34 height 12
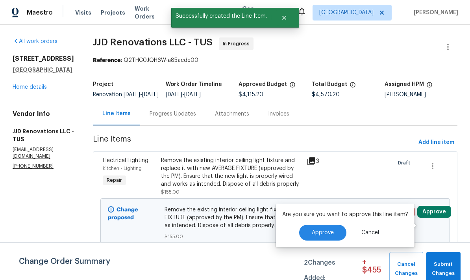
click at [329, 230] on span "Approve" at bounding box center [323, 233] width 22 height 6
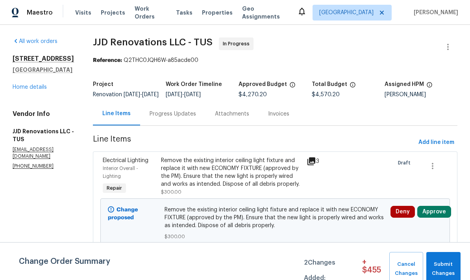
click at [445, 217] on button "Approve" at bounding box center [435, 212] width 34 height 12
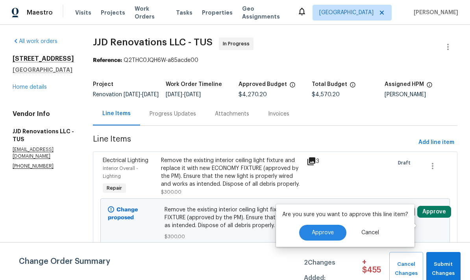
click at [336, 228] on button "Approve" at bounding box center [322, 233] width 47 height 16
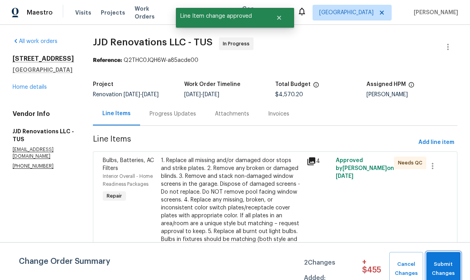
click at [448, 264] on span "Submit Changes" at bounding box center [444, 269] width 26 height 18
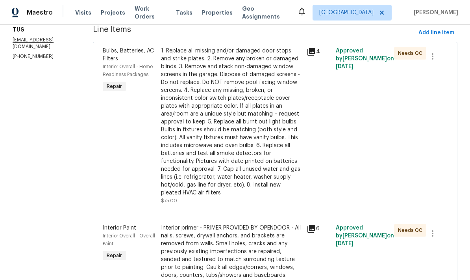
scroll to position [65, 0]
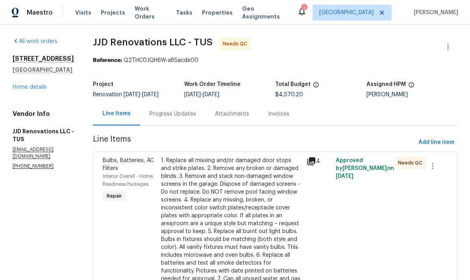
click at [29, 88] on link "Home details" at bounding box center [30, 87] width 34 height 6
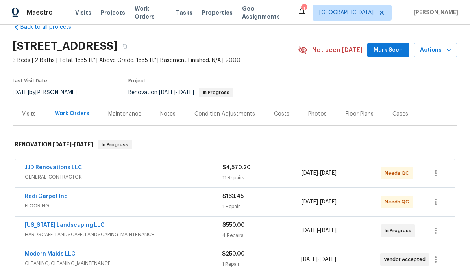
scroll to position [17, 0]
click at [282, 115] on div "Costs" at bounding box center [281, 114] width 15 height 8
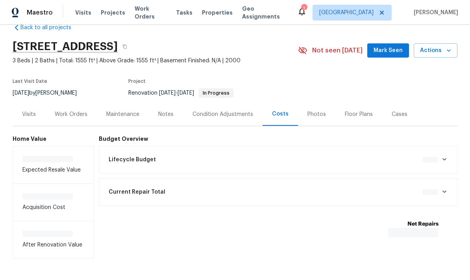
scroll to position [11, 0]
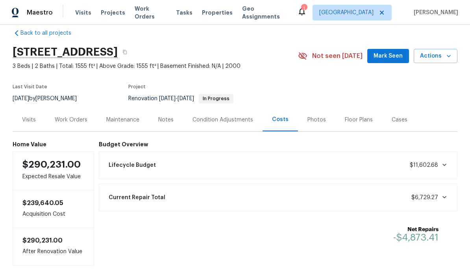
click at [223, 122] on div "Condition Adjustments" at bounding box center [223, 120] width 61 height 8
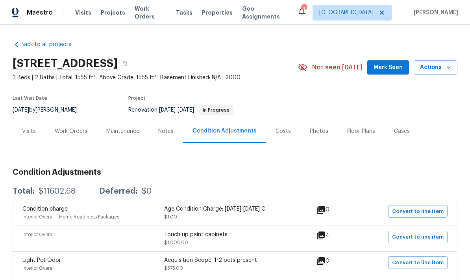
click at [74, 131] on div "Work Orders" at bounding box center [71, 131] width 33 height 8
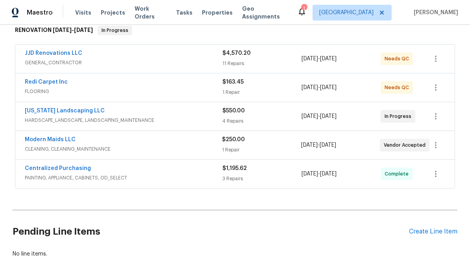
scroll to position [131, 0]
